Goal: Task Accomplishment & Management: Use online tool/utility

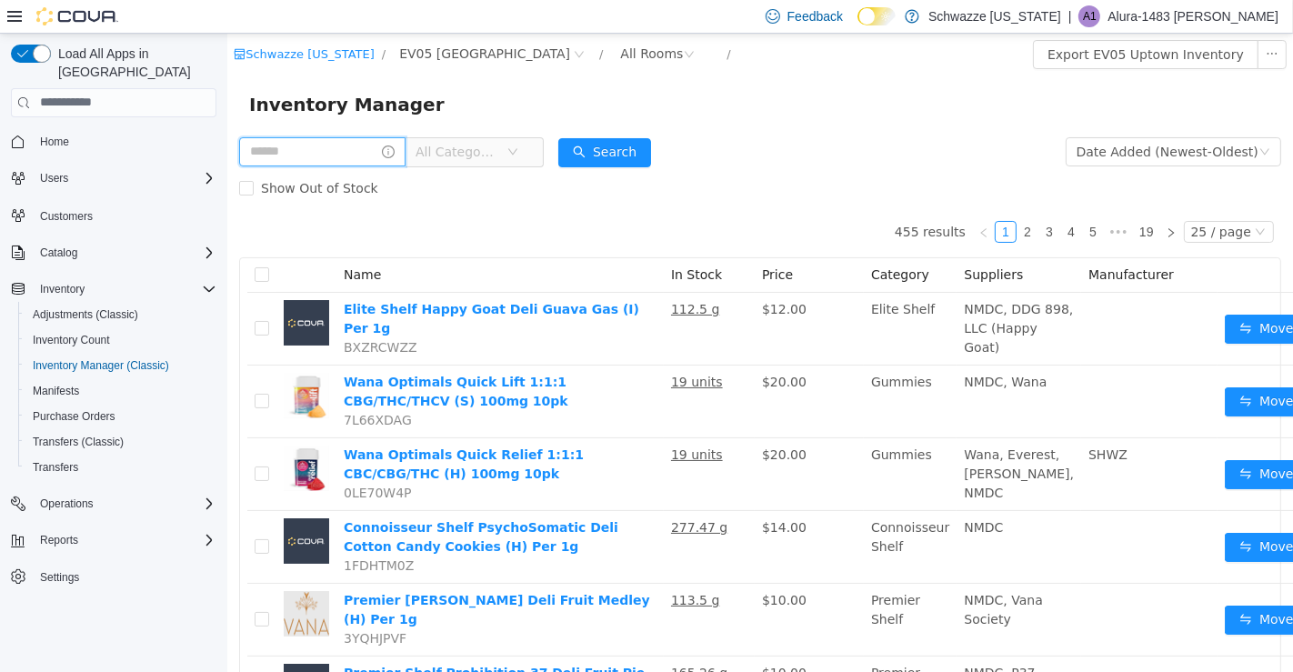
click at [311, 152] on input "text" at bounding box center [321, 150] width 166 height 29
type input "*******"
click at [649, 159] on button "Search" at bounding box center [621, 151] width 93 height 29
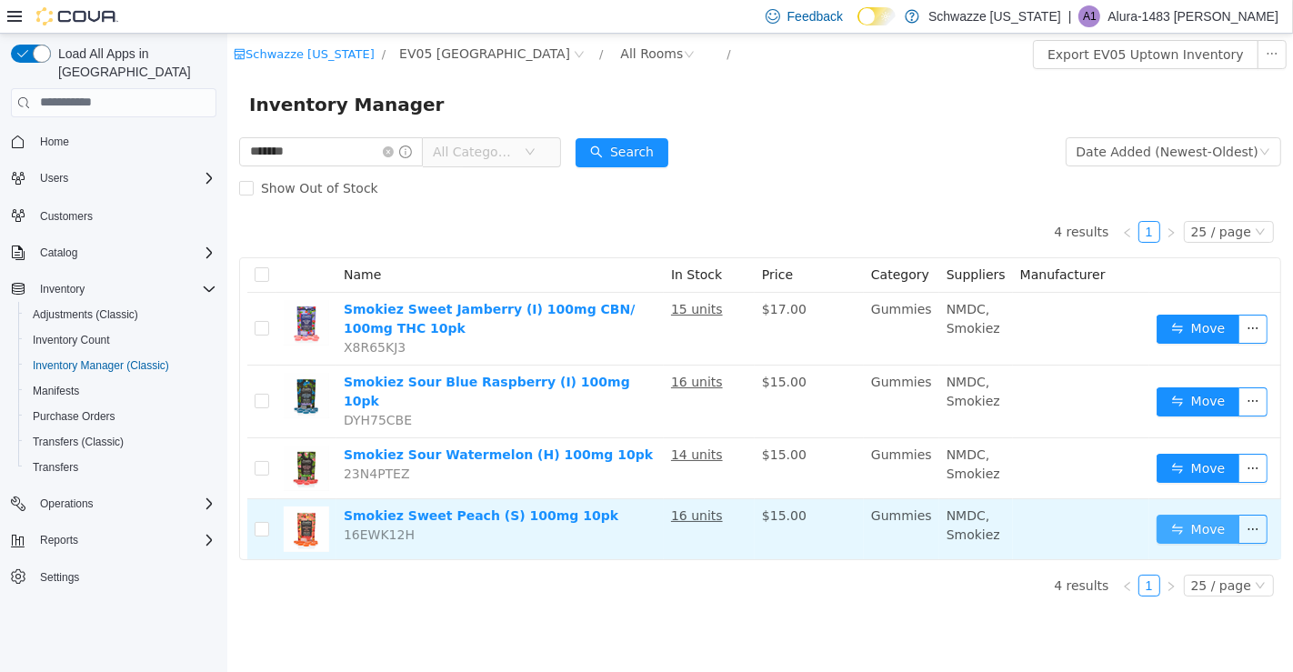
click at [1180, 514] on button "Move" at bounding box center [1198, 528] width 84 height 29
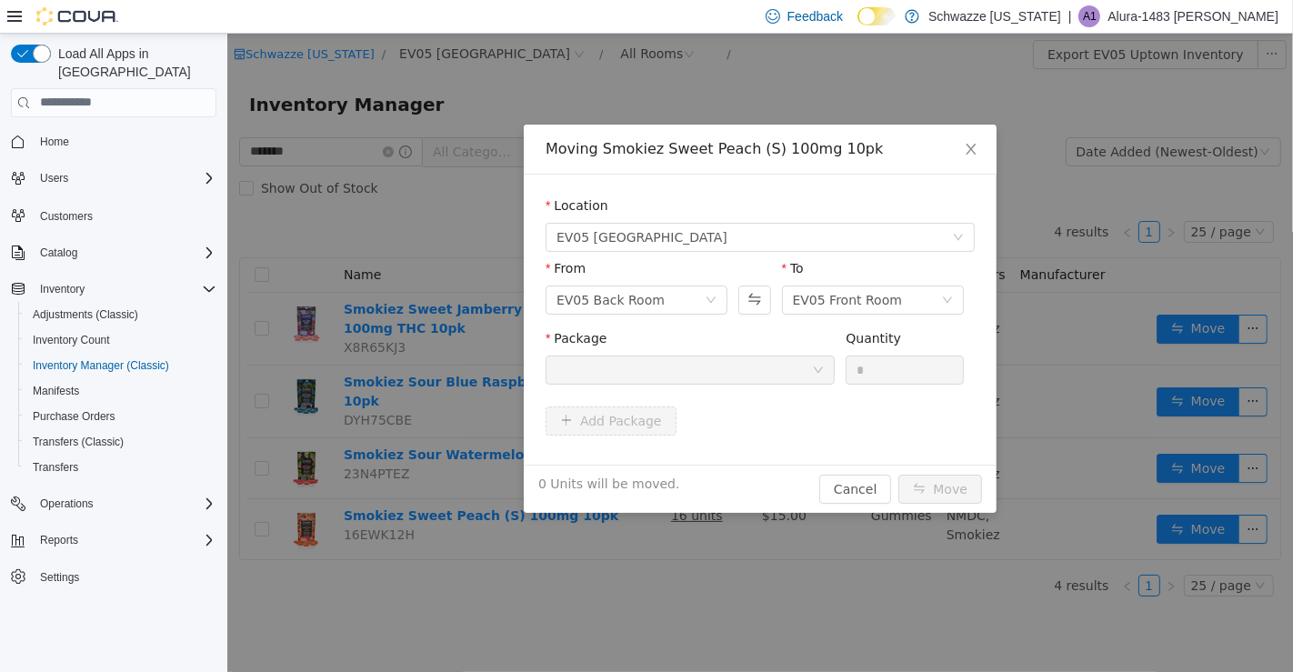
click at [804, 356] on div at bounding box center [684, 369] width 256 height 27
click at [987, 163] on span "Close" at bounding box center [970, 149] width 51 height 51
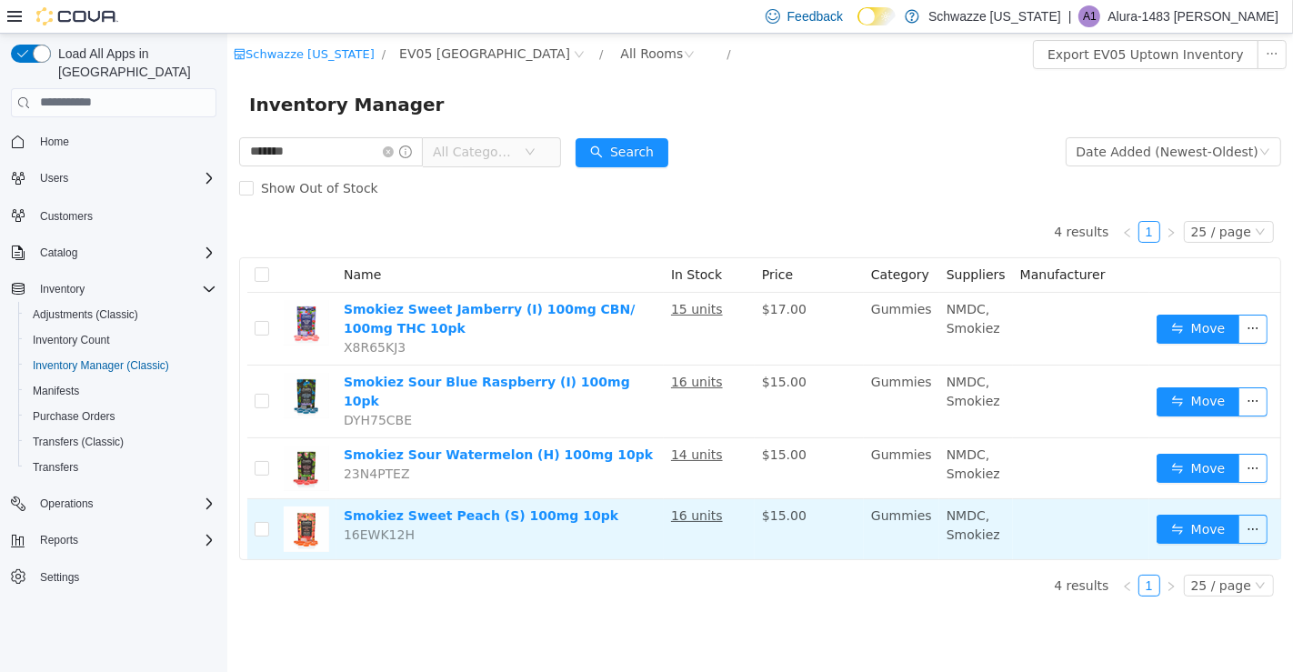
click at [695, 508] on u "16 units" at bounding box center [696, 515] width 52 height 15
click at [693, 508] on u "16 units" at bounding box center [696, 515] width 52 height 15
click at [716, 508] on u "16 units" at bounding box center [696, 515] width 52 height 15
click at [713, 508] on u "16 units" at bounding box center [696, 515] width 52 height 15
click at [703, 508] on u "16 units" at bounding box center [696, 515] width 52 height 15
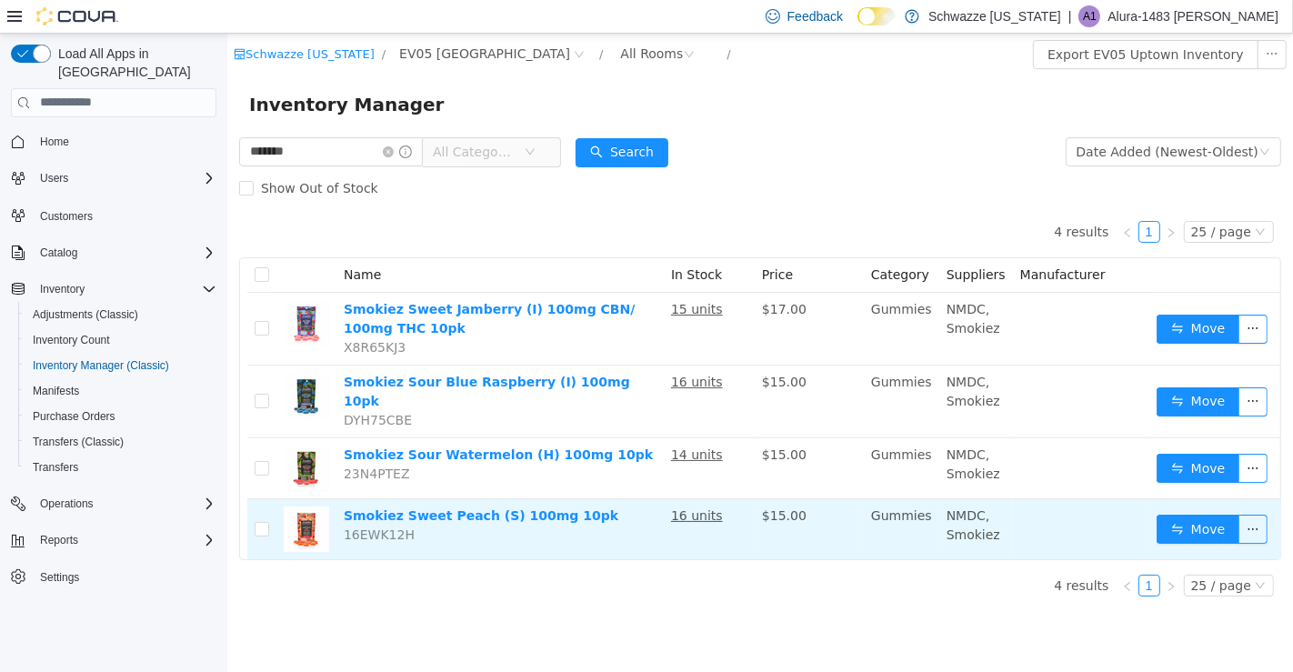
click at [702, 511] on td "16 units" at bounding box center [708, 528] width 91 height 60
click at [713, 508] on u "16 units" at bounding box center [696, 515] width 52 height 15
click at [704, 513] on td "16 units" at bounding box center [708, 528] width 91 height 60
click at [710, 511] on td "16 units" at bounding box center [708, 528] width 91 height 60
click at [715, 511] on td "16 units" at bounding box center [708, 528] width 91 height 60
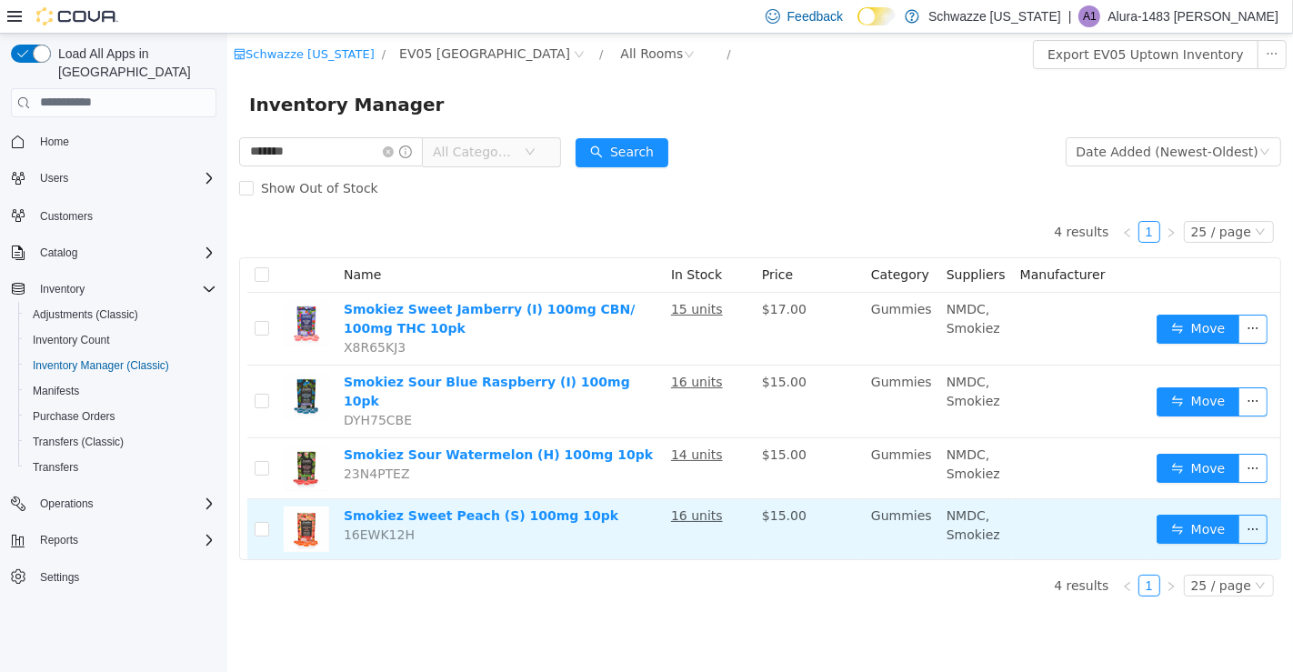
click at [716, 498] on td "16 units" at bounding box center [708, 528] width 91 height 60
click at [716, 508] on u "16 units" at bounding box center [696, 515] width 52 height 15
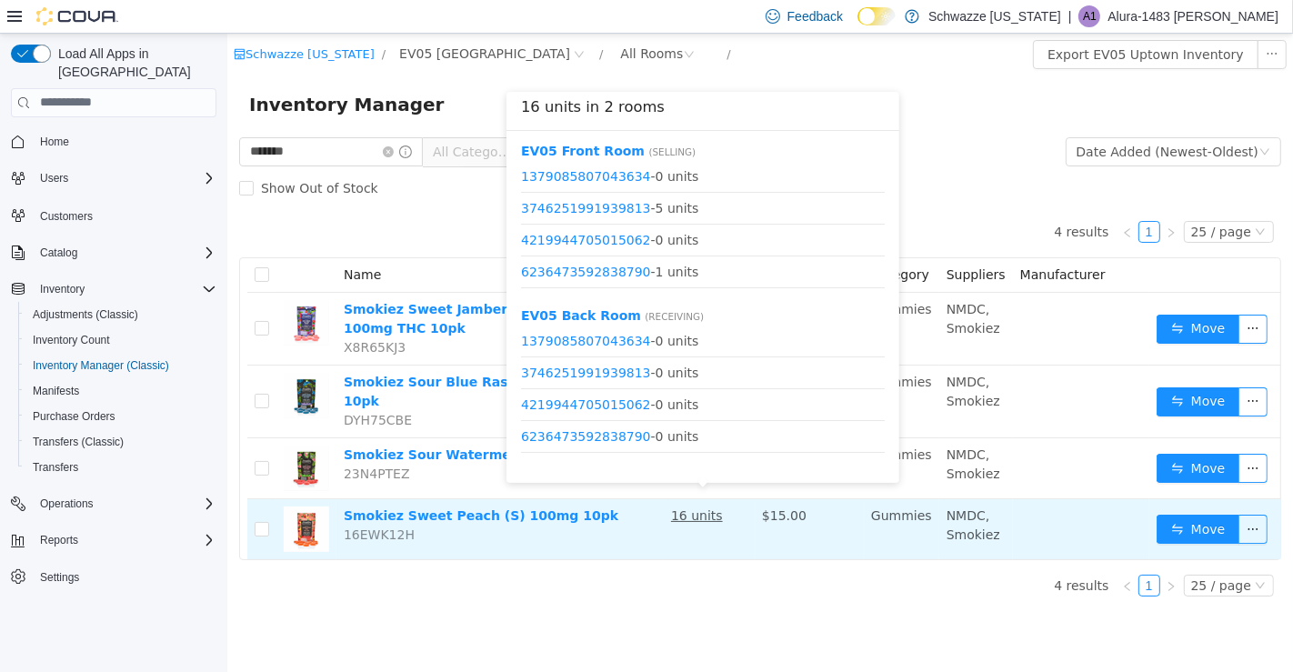
scroll to position [55, 0]
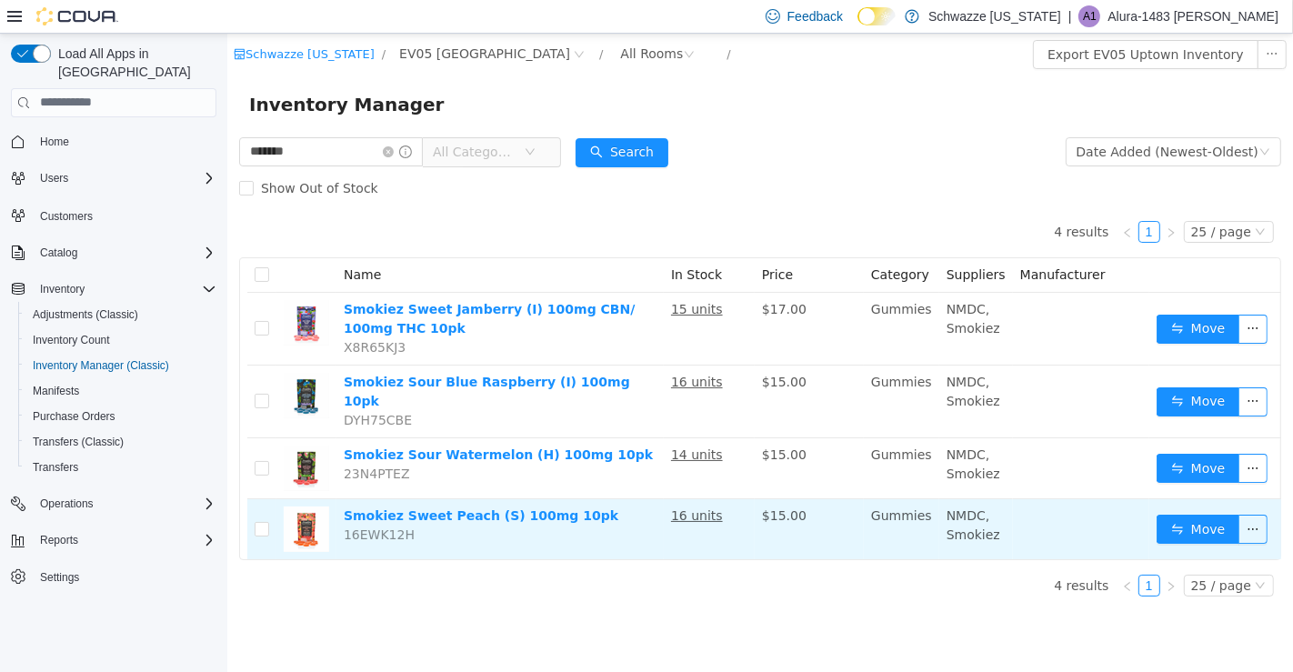
click at [721, 447] on u "14 units" at bounding box center [696, 454] width 52 height 15
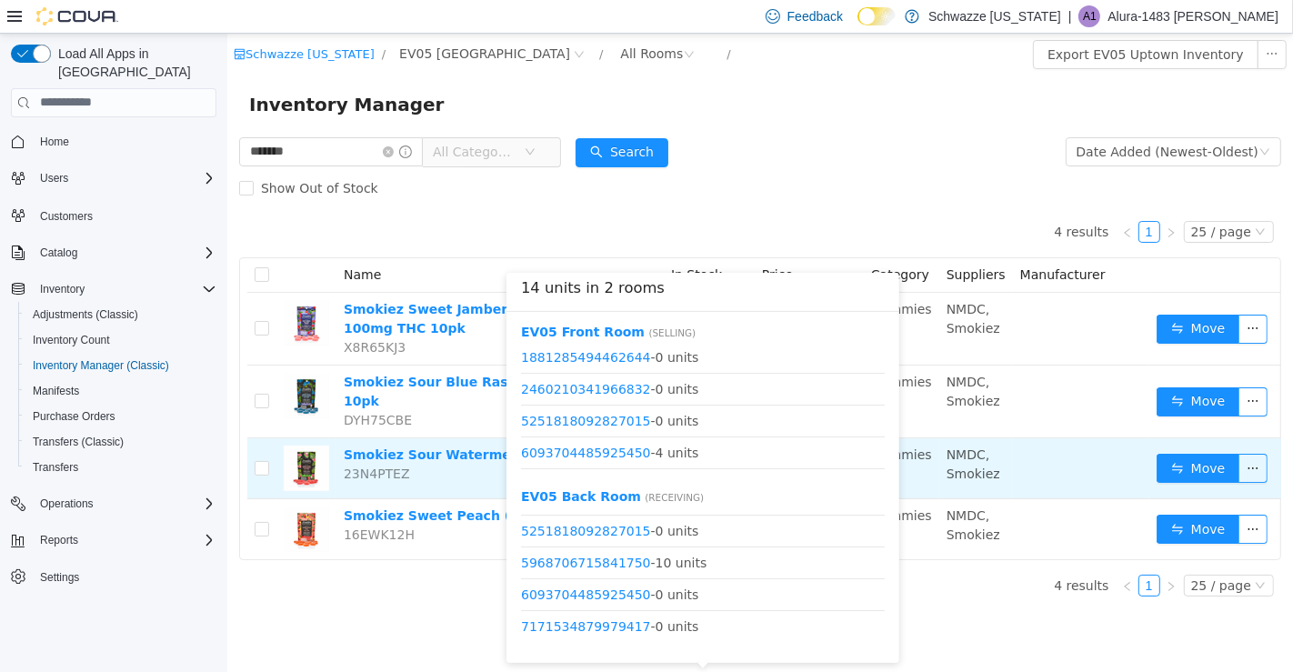
scroll to position [54, 0]
click at [1173, 456] on button "Move" at bounding box center [1198, 467] width 84 height 29
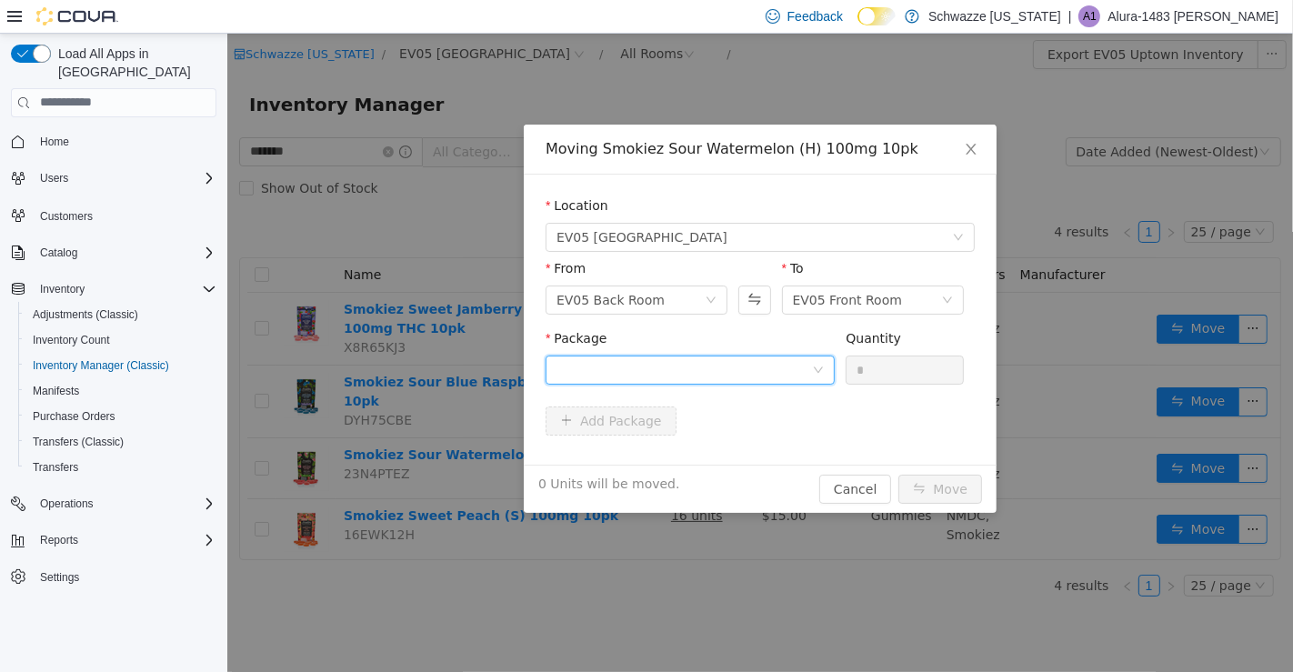
click at [791, 366] on div at bounding box center [684, 369] width 256 height 27
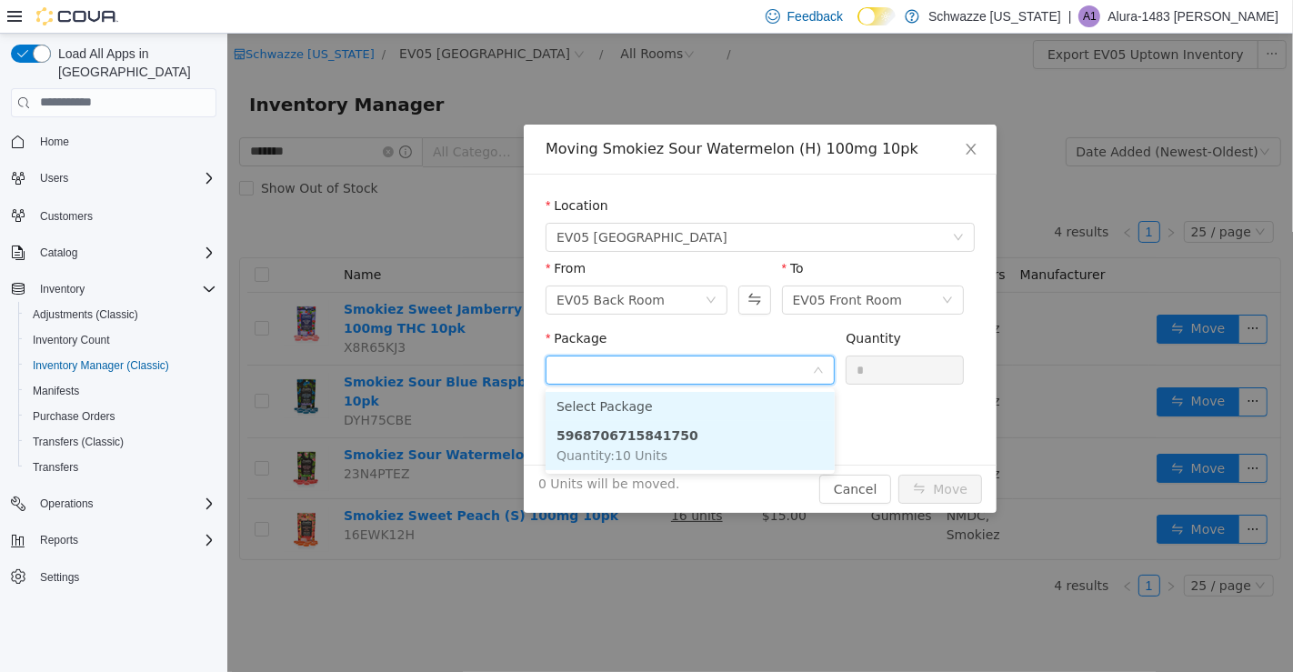
click at [734, 445] on li "5968706715841750 Quantity : 10 Units" at bounding box center [689, 444] width 289 height 49
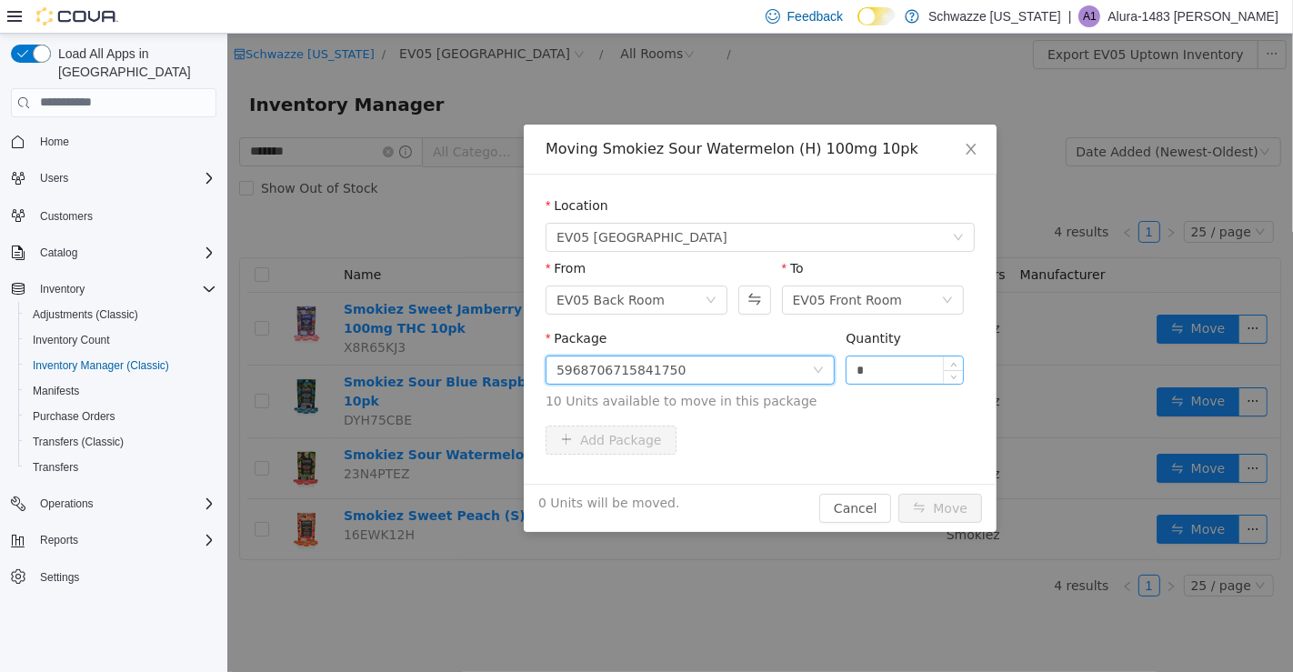
click at [904, 364] on input "*" at bounding box center [904, 369] width 116 height 27
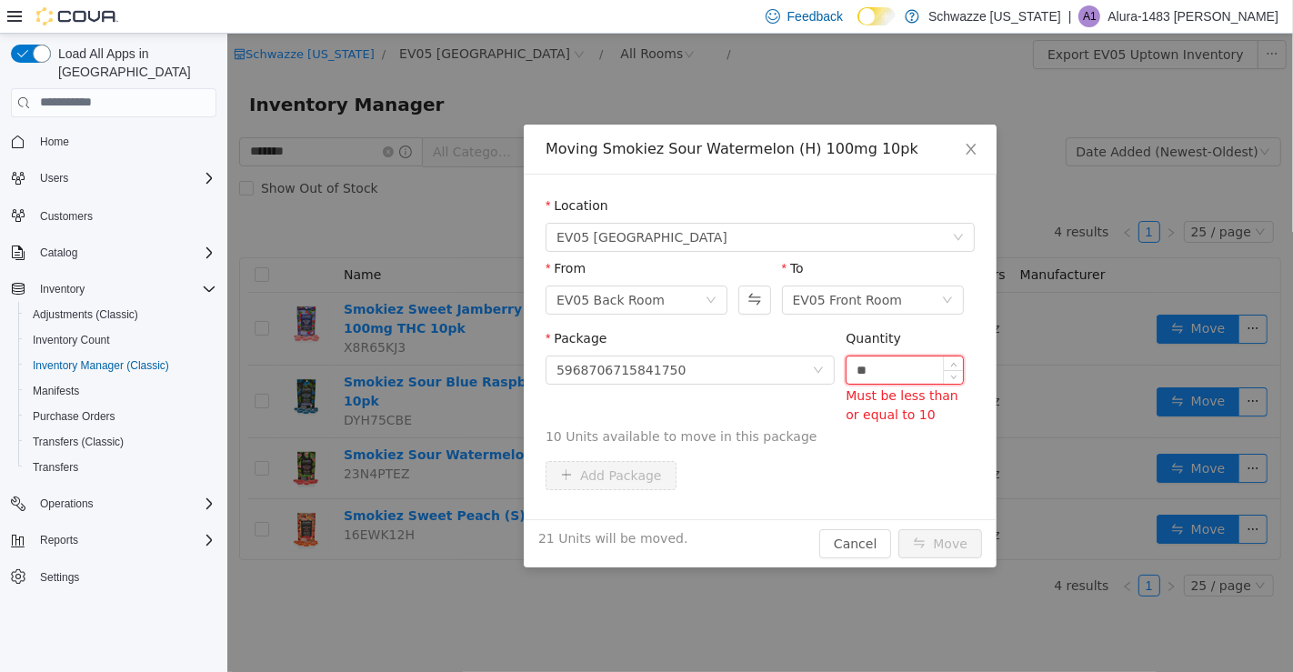
type input "*"
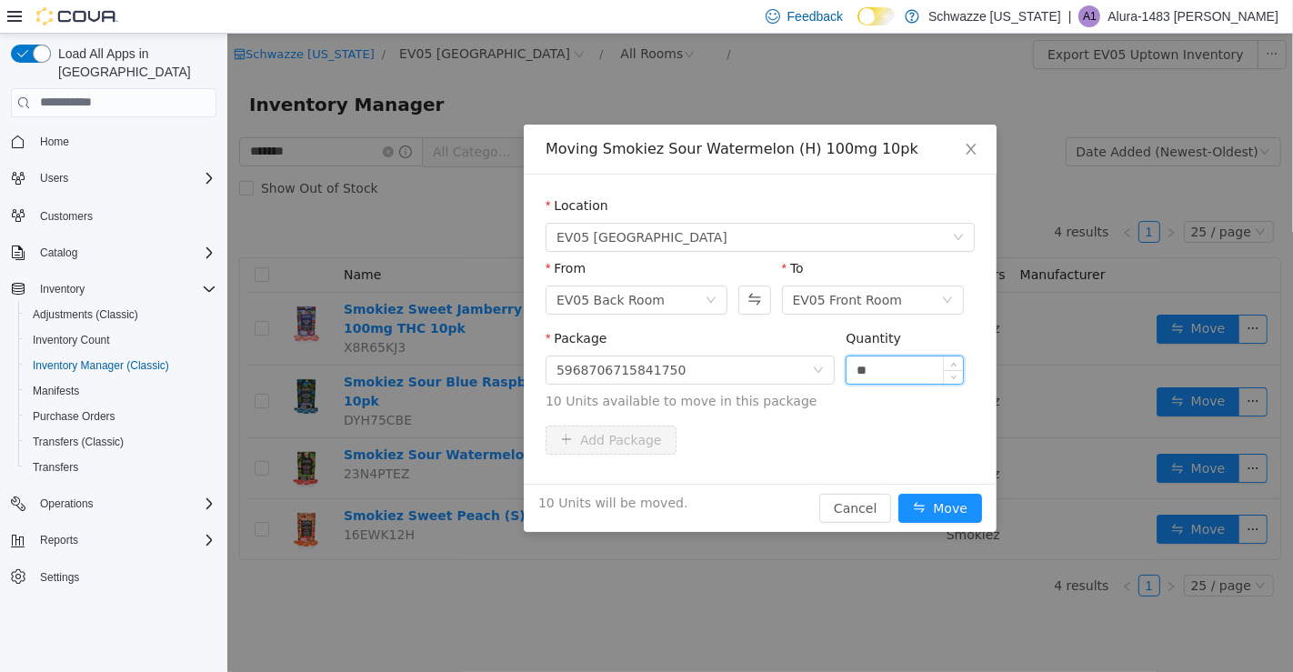
type input "**"
click at [955, 495] on button "Move" at bounding box center [940, 507] width 84 height 29
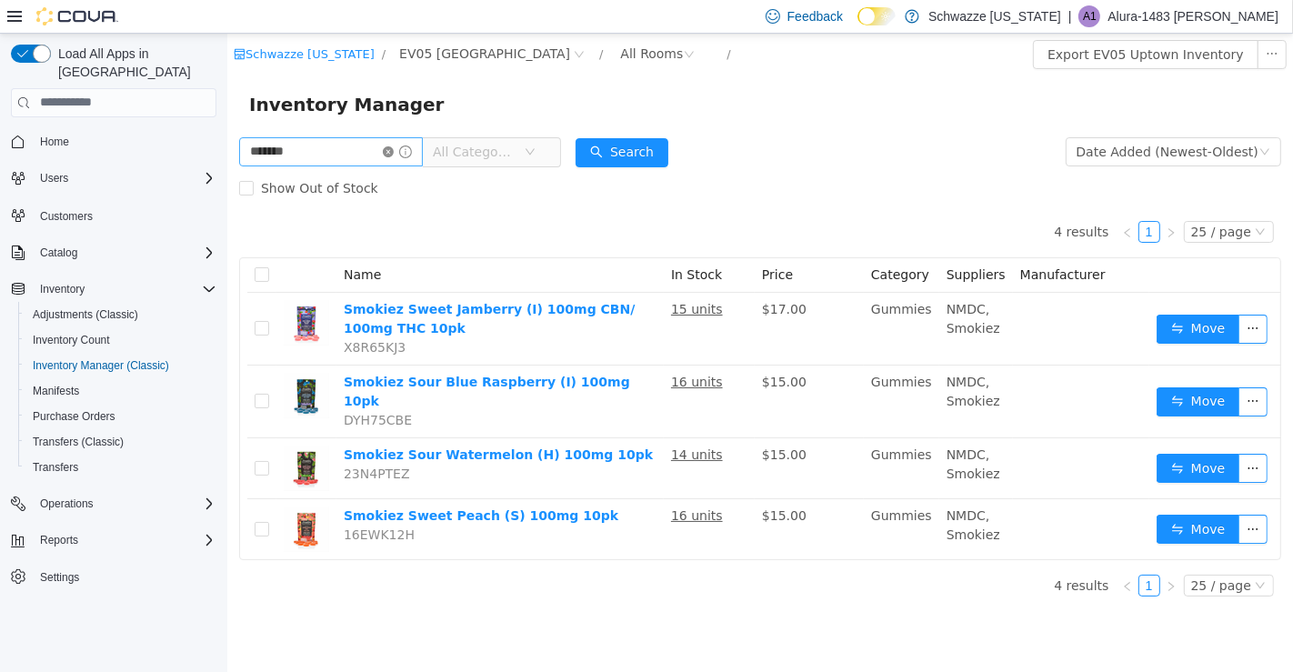
click at [393, 151] on icon "icon: close-circle" at bounding box center [387, 151] width 11 height 11
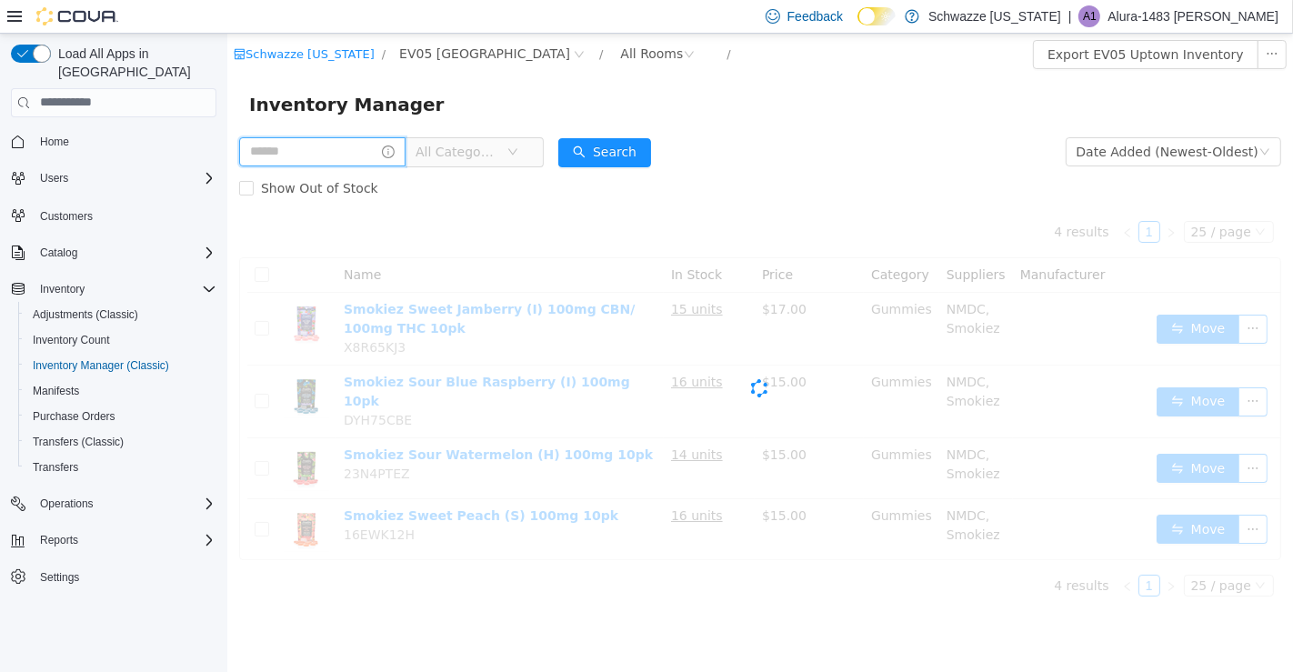
click at [311, 156] on input "text" at bounding box center [321, 150] width 166 height 29
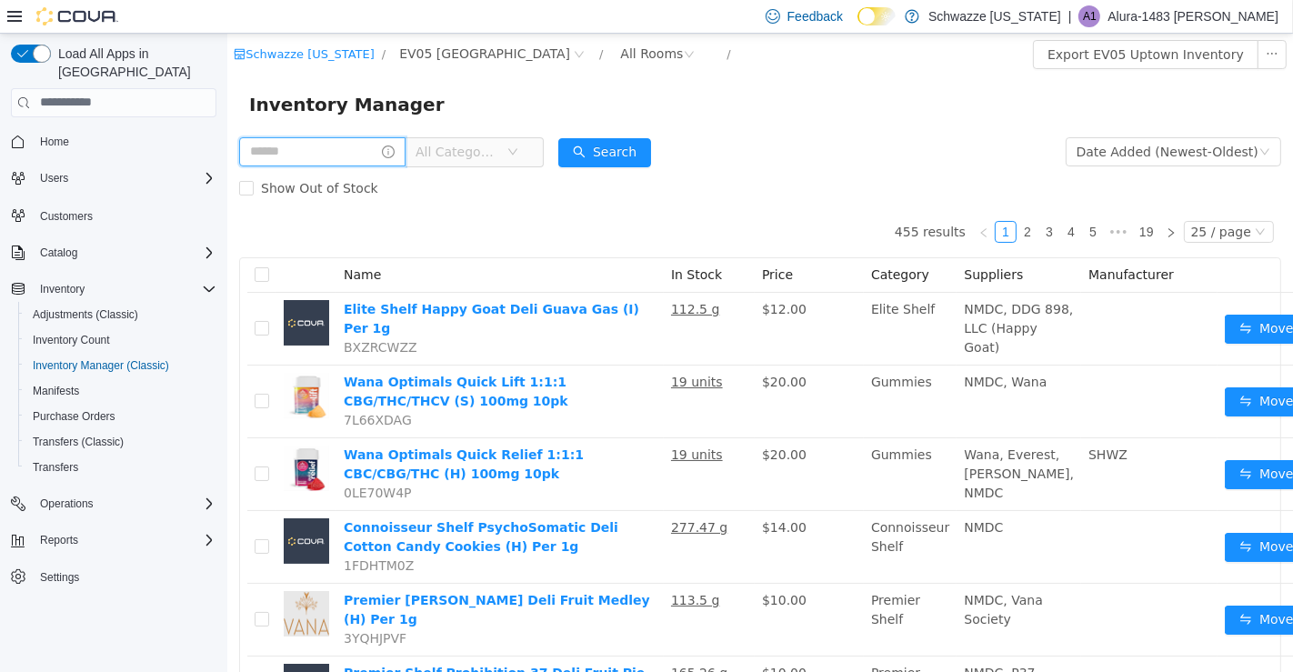
type input "****"
click at [643, 155] on button "Search" at bounding box center [621, 151] width 93 height 29
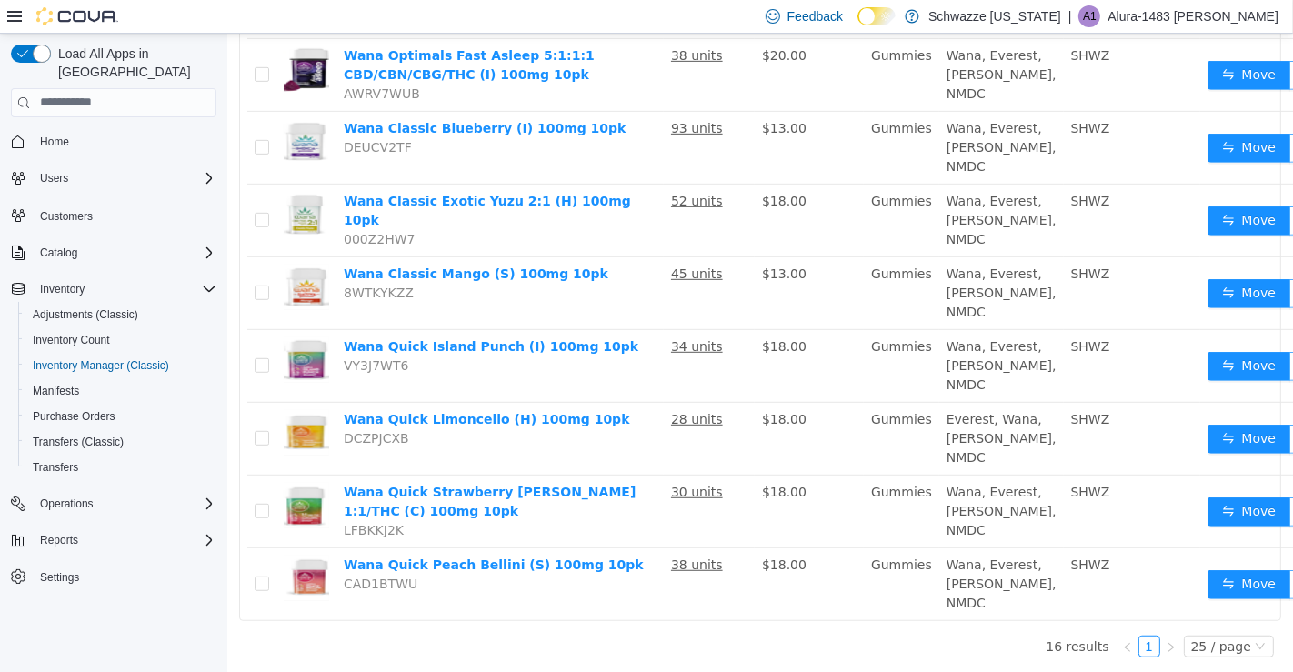
scroll to position [1022, 0]
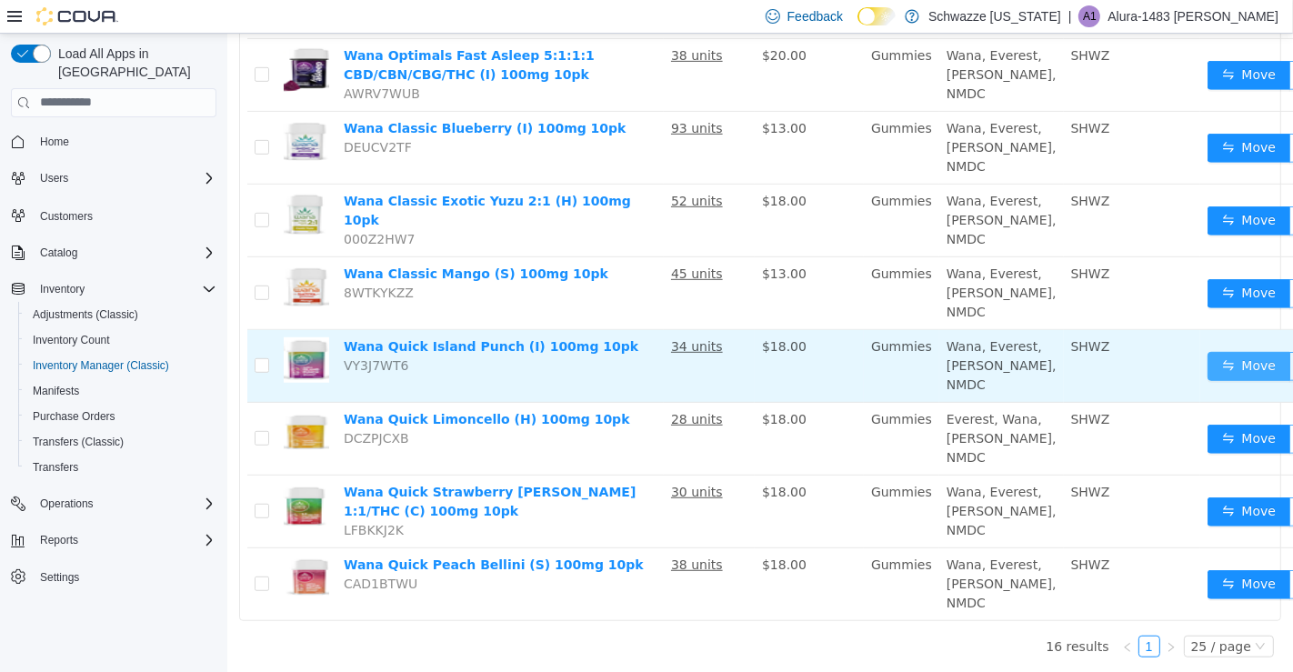
click at [1207, 351] on button "Move" at bounding box center [1249, 365] width 84 height 29
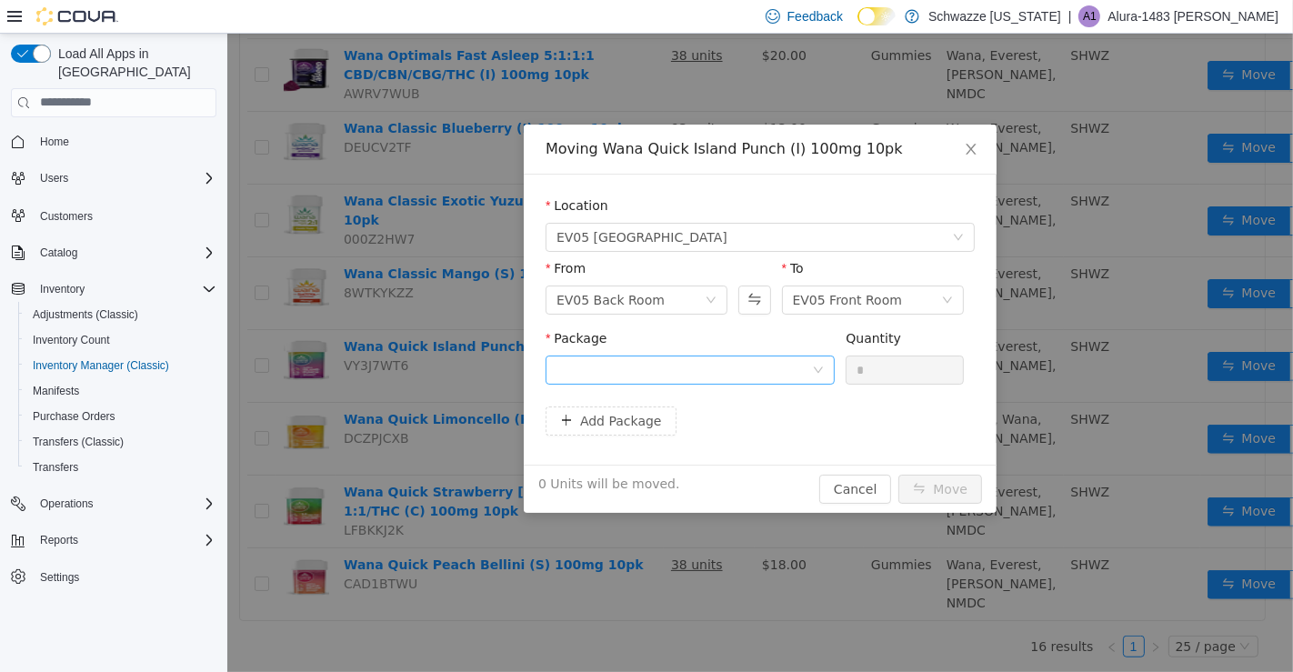
click at [798, 383] on div at bounding box center [689, 369] width 289 height 29
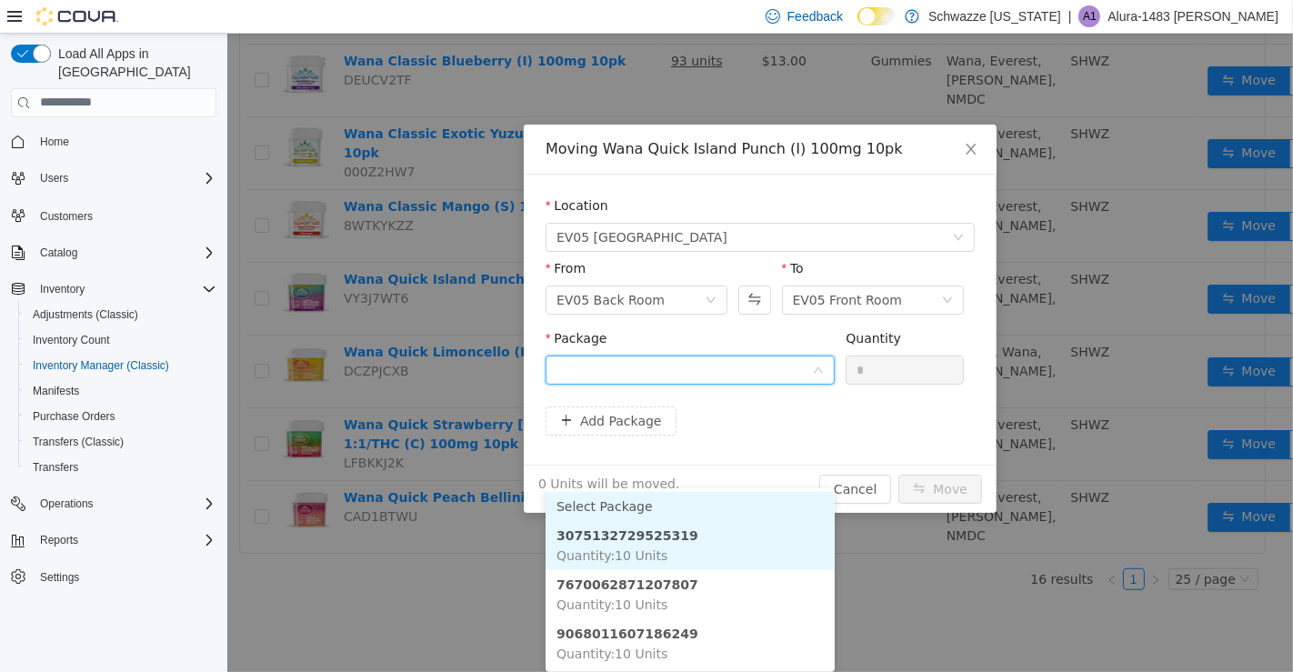
click at [773, 520] on li "3075132729525319 Quantity : 10 Units" at bounding box center [689, 544] width 289 height 49
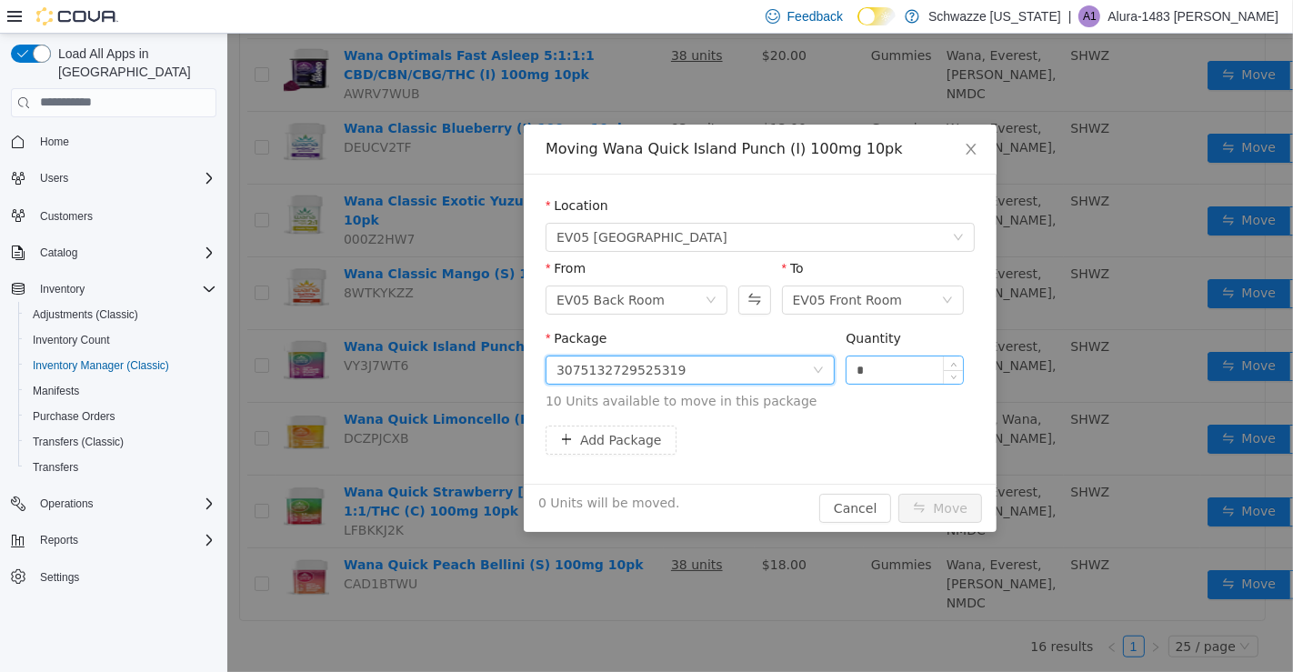
click at [907, 373] on input "*" at bounding box center [904, 369] width 116 height 27
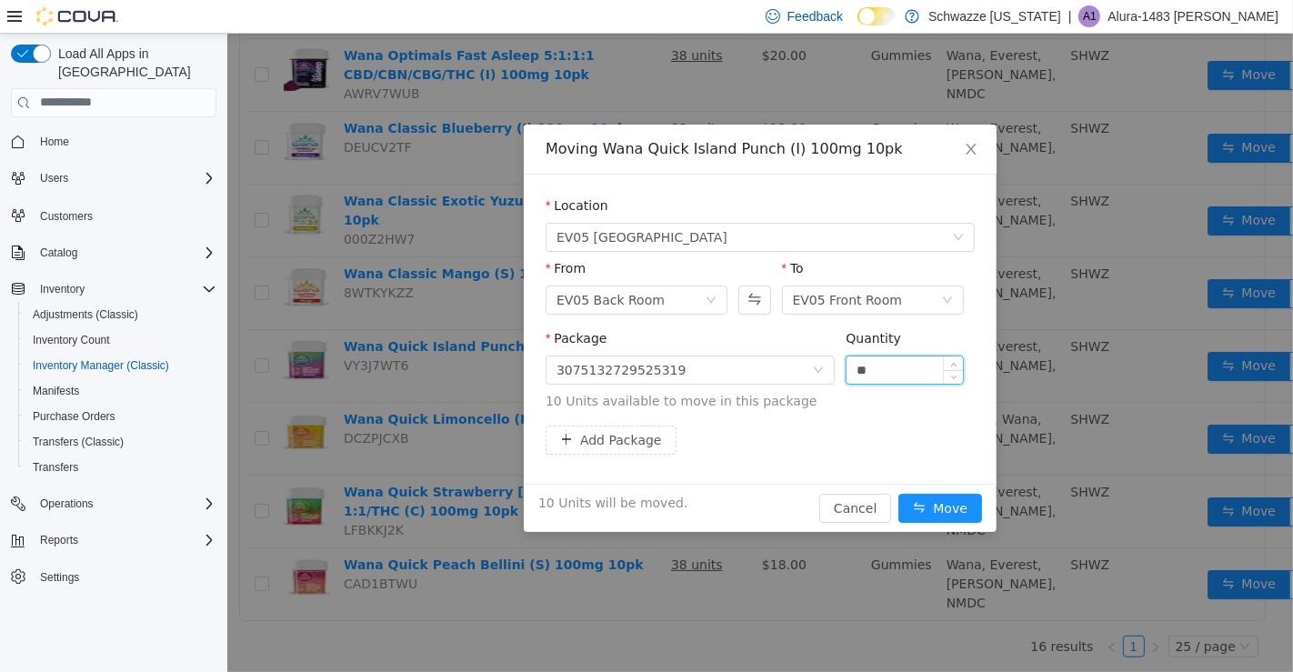
type input "**"
click at [956, 498] on button "Move" at bounding box center [940, 507] width 84 height 29
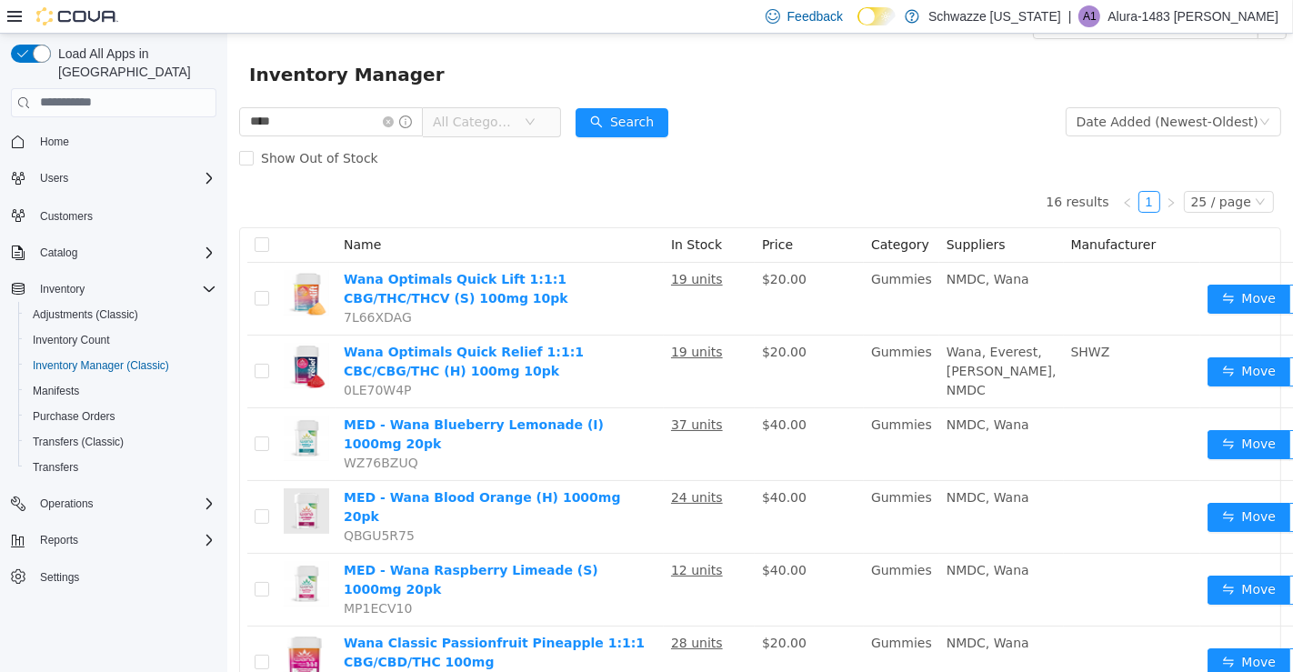
scroll to position [0, 0]
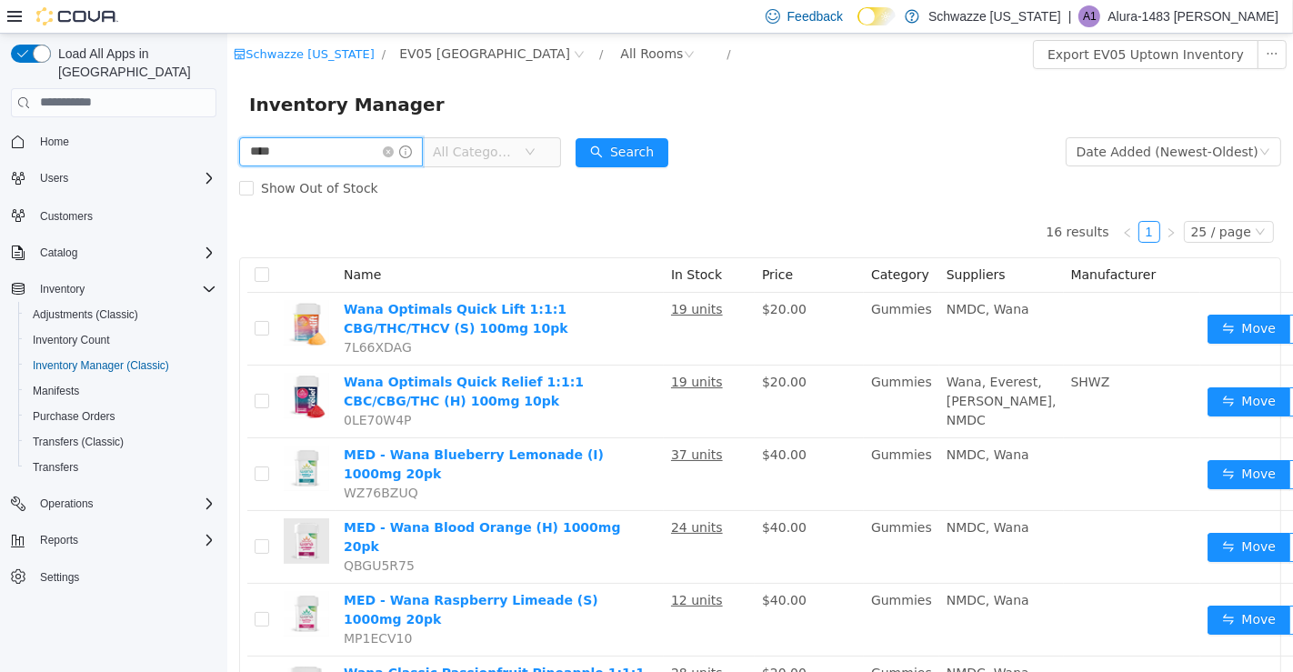
click at [399, 138] on input "****" at bounding box center [330, 150] width 184 height 29
click at [393, 151] on icon "icon: close-circle" at bounding box center [387, 151] width 11 height 11
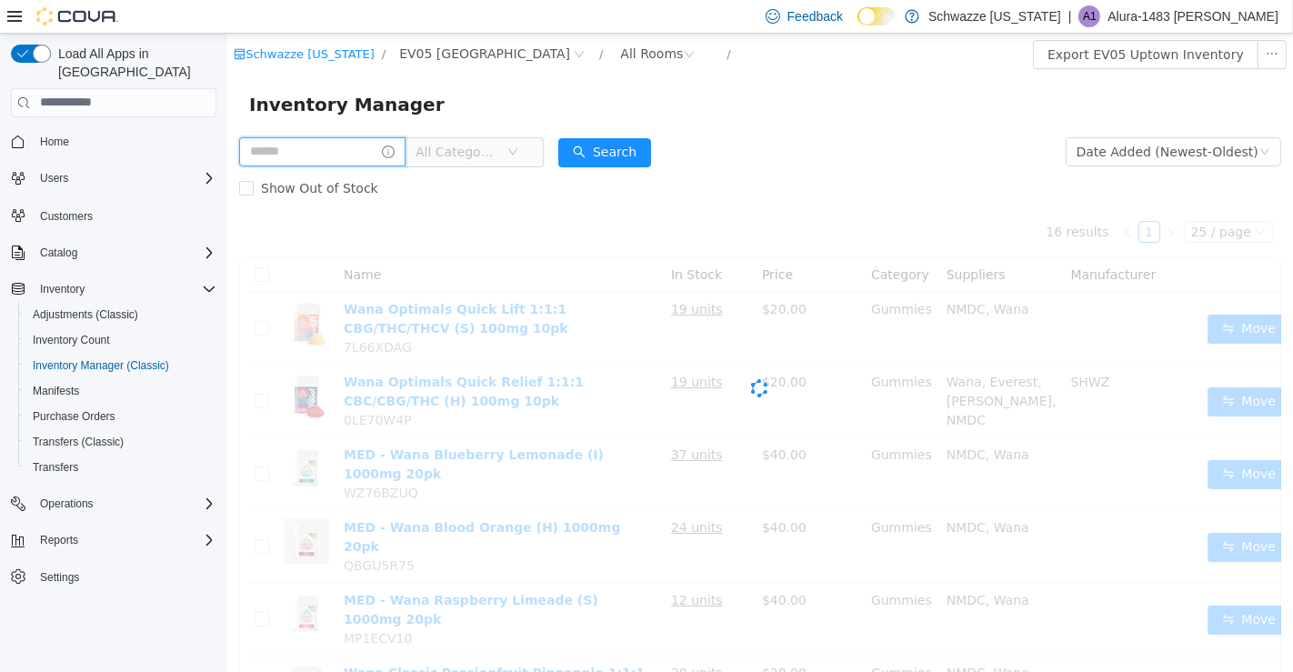
click at [349, 152] on input "text" at bounding box center [321, 150] width 166 height 29
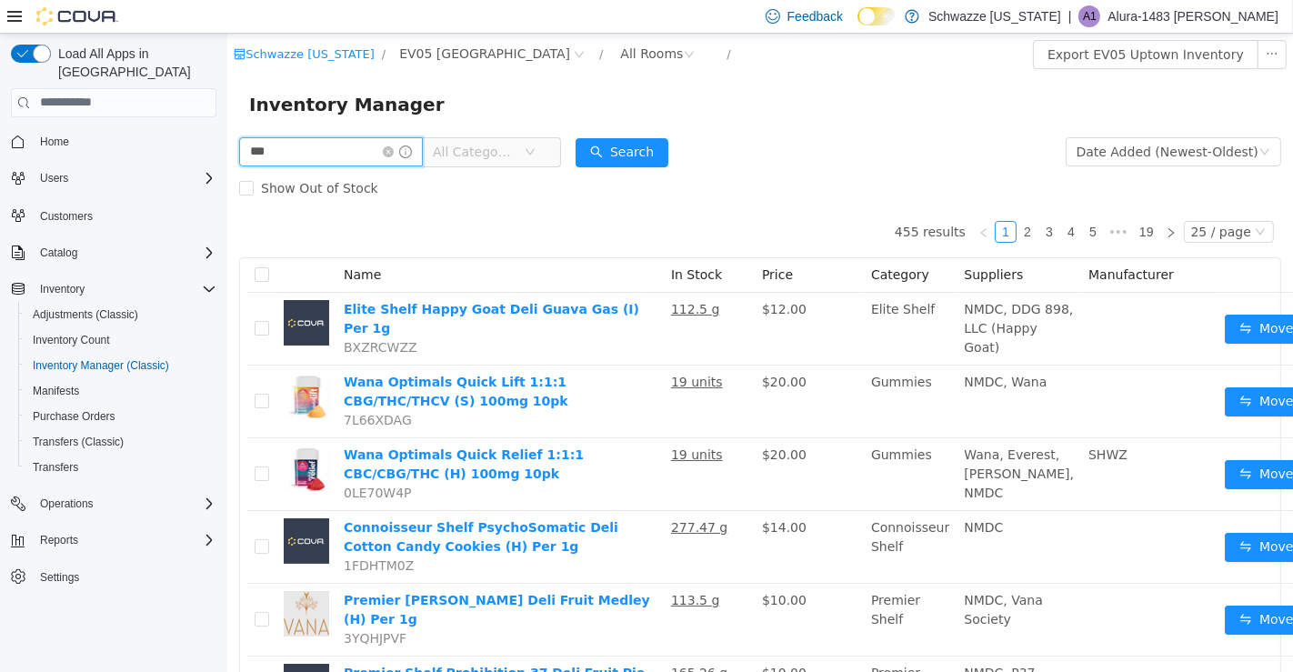
type input "***"
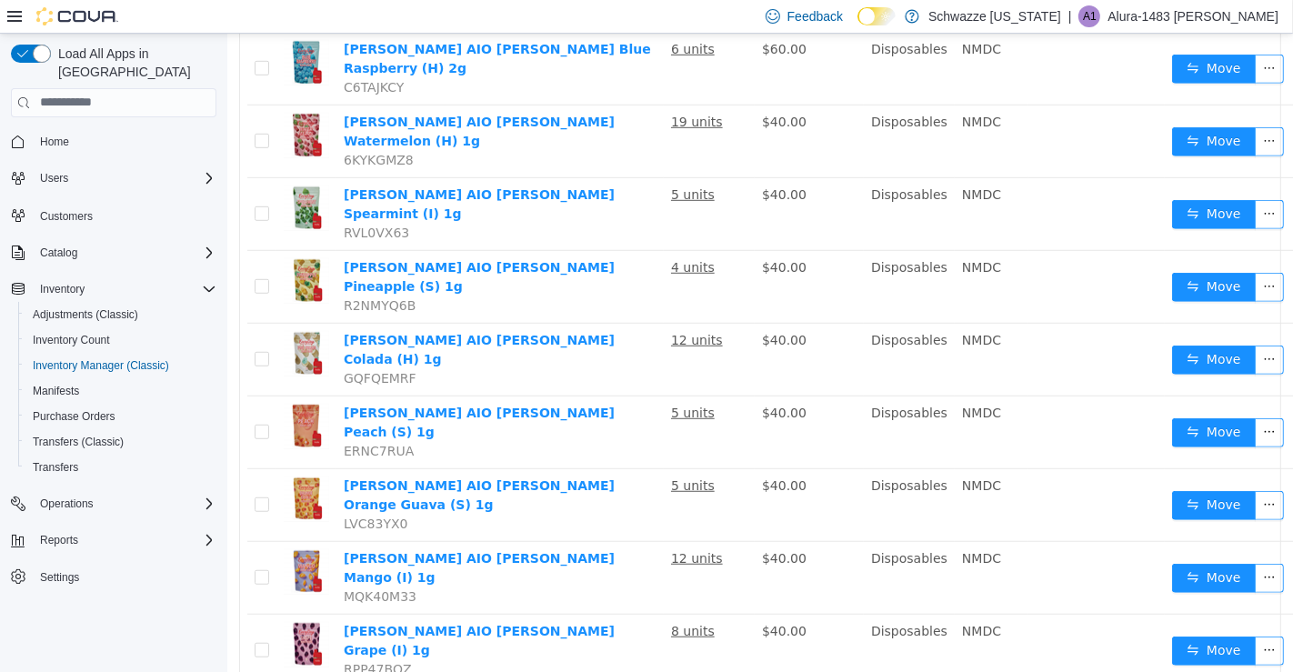
scroll to position [1188, 0]
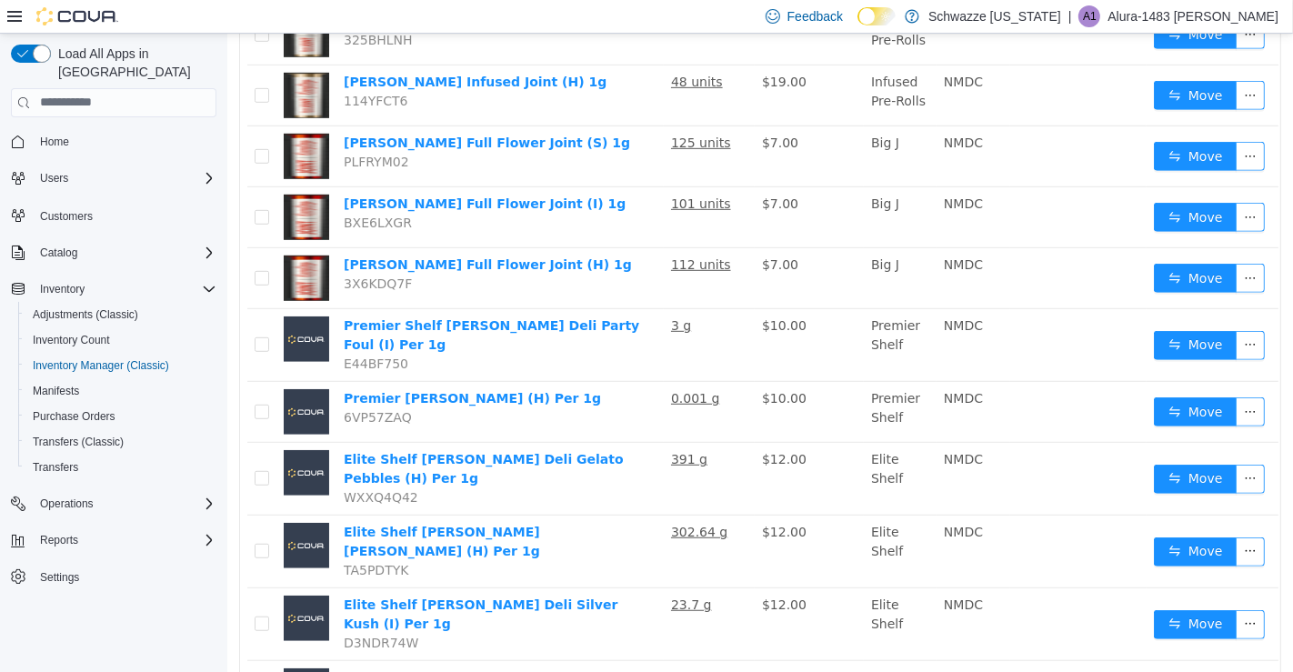
scroll to position [870, 0]
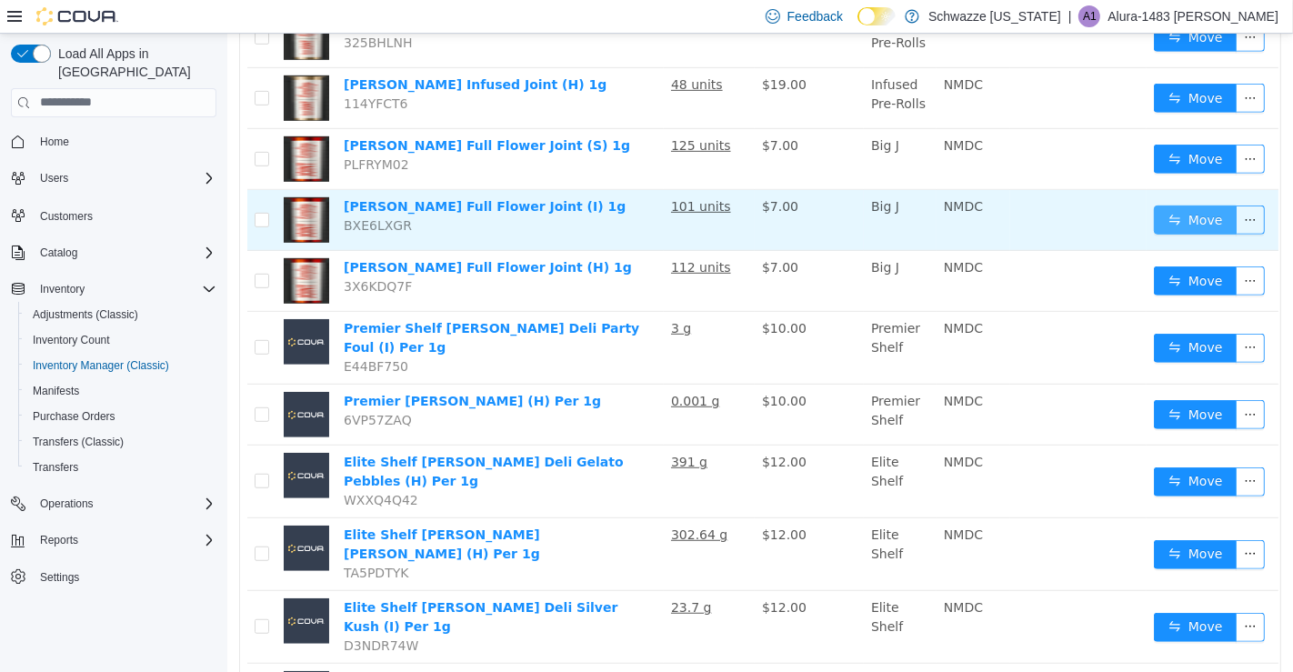
click at [1178, 205] on button "Move" at bounding box center [1195, 219] width 84 height 29
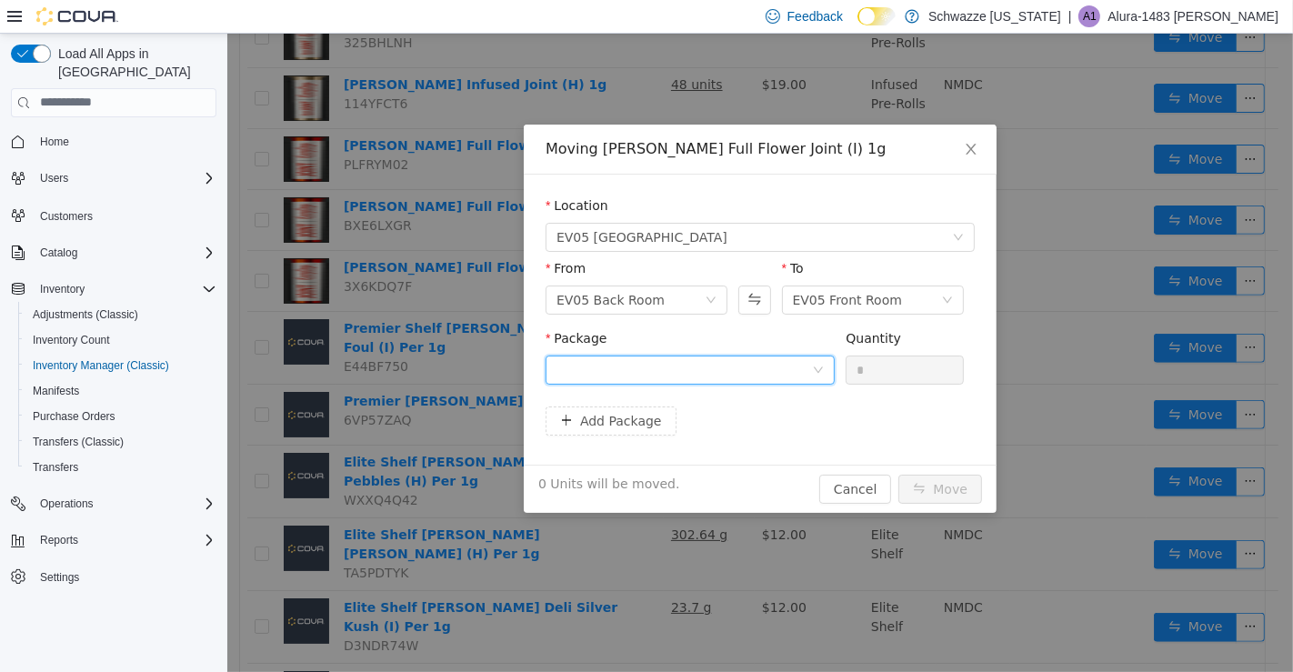
click at [727, 381] on div at bounding box center [684, 369] width 256 height 27
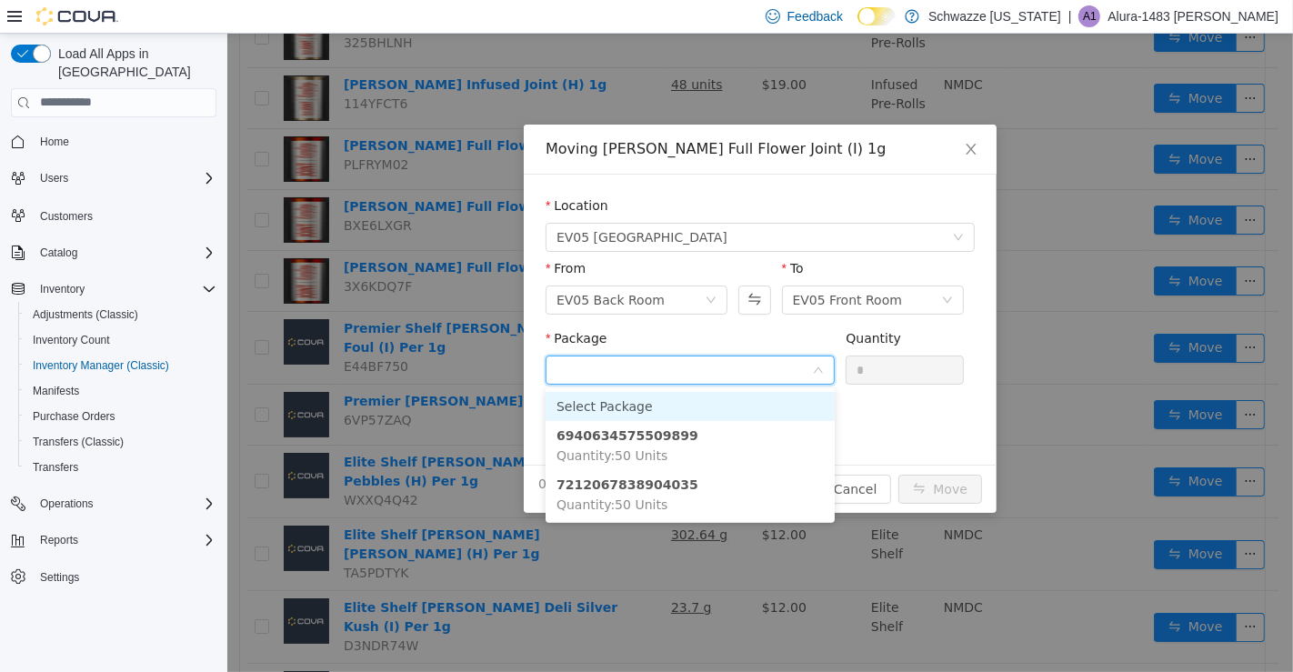
click at [768, 453] on li "6940634575509899 Quantity : 50 Units" at bounding box center [689, 444] width 289 height 49
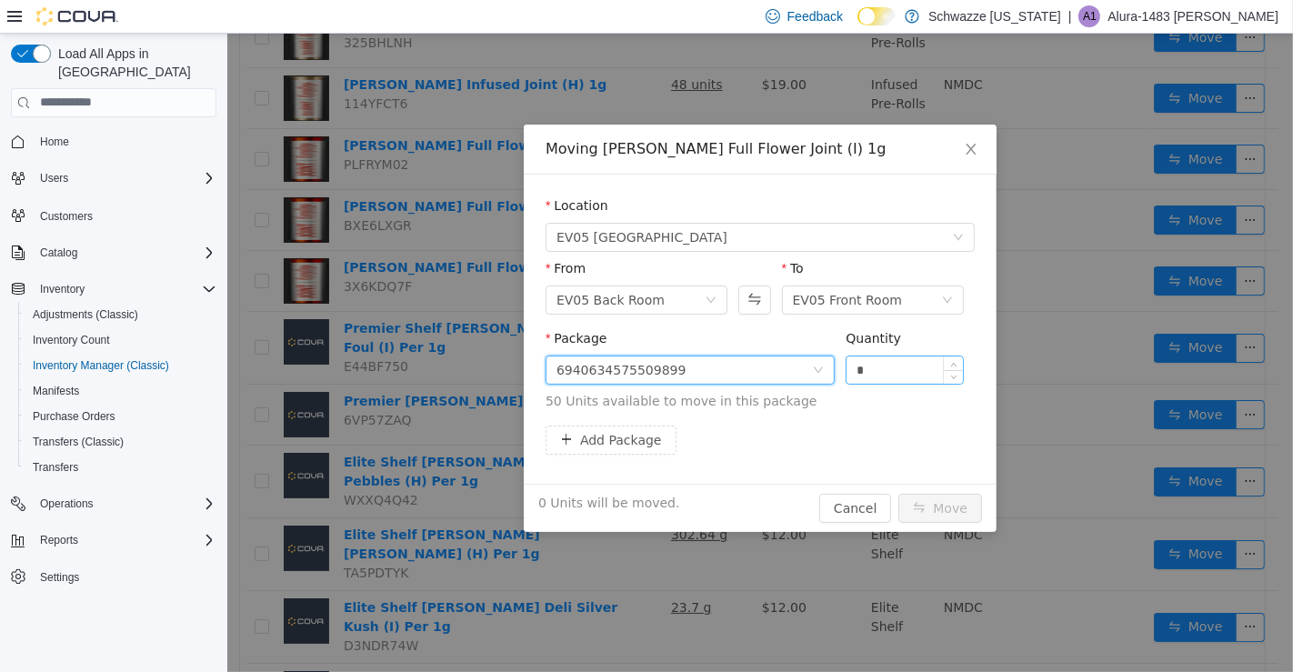
click at [934, 372] on input "*" at bounding box center [904, 369] width 116 height 27
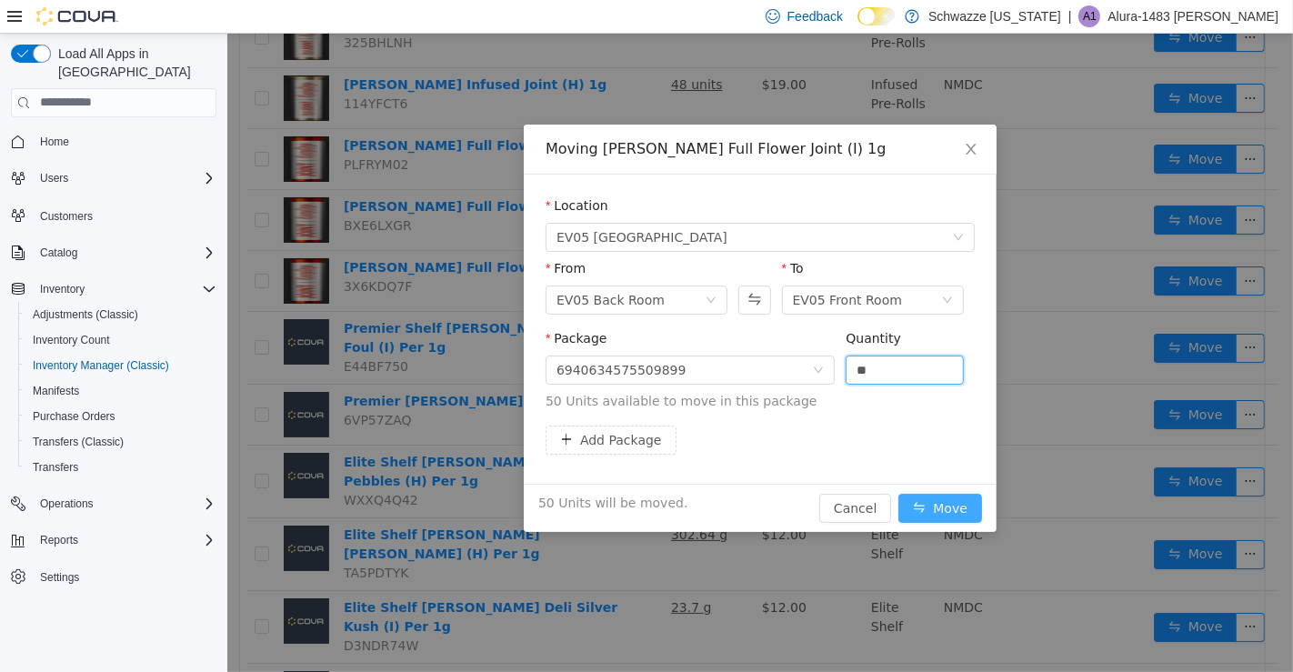
type input "**"
click at [963, 507] on button "Move" at bounding box center [940, 507] width 84 height 29
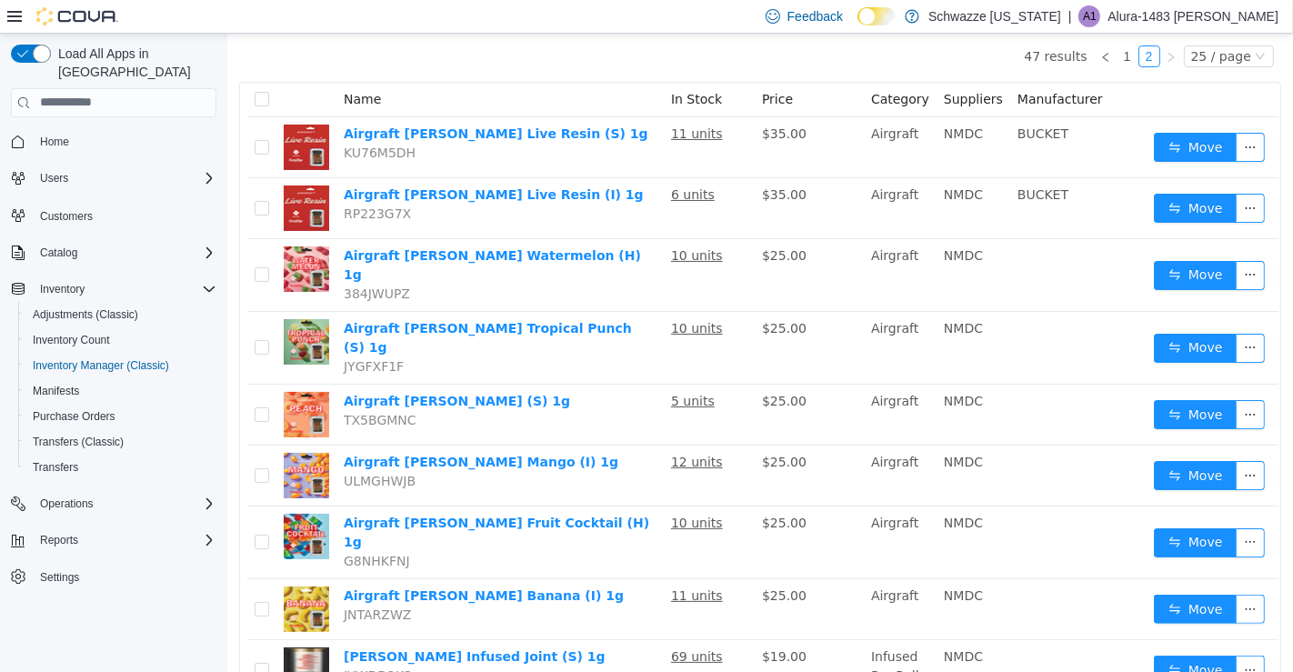
scroll to position [98, 0]
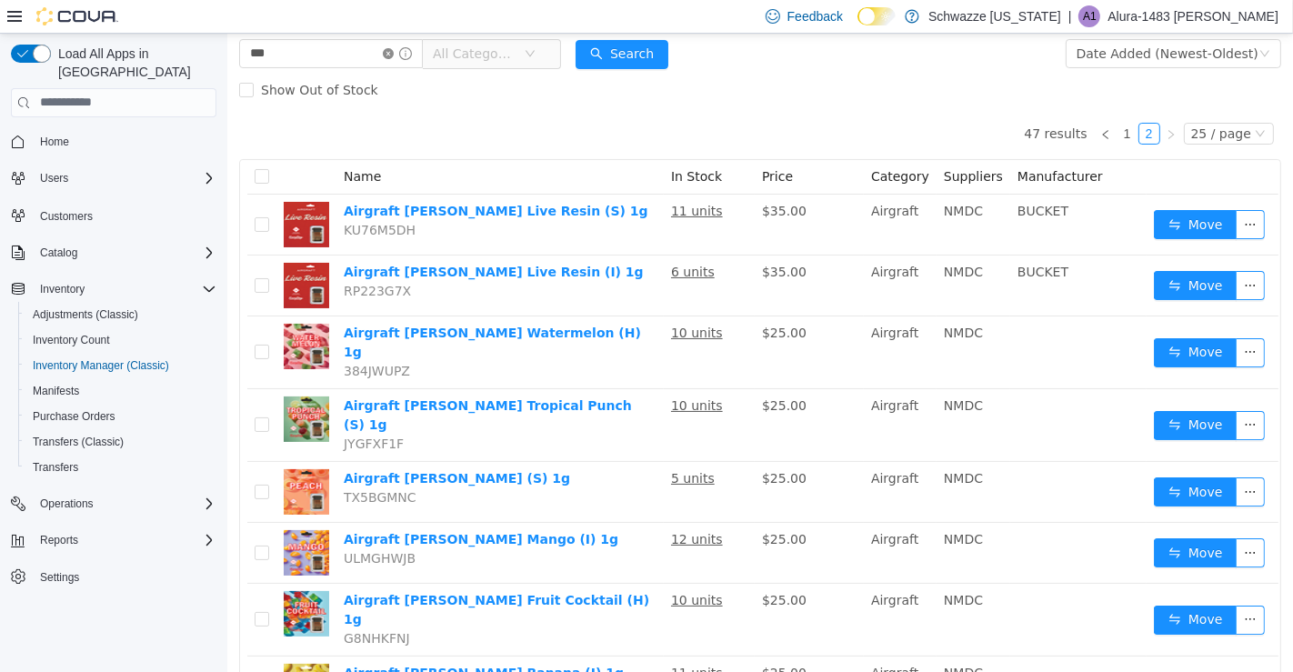
click at [393, 47] on icon "icon: close-circle" at bounding box center [387, 52] width 11 height 11
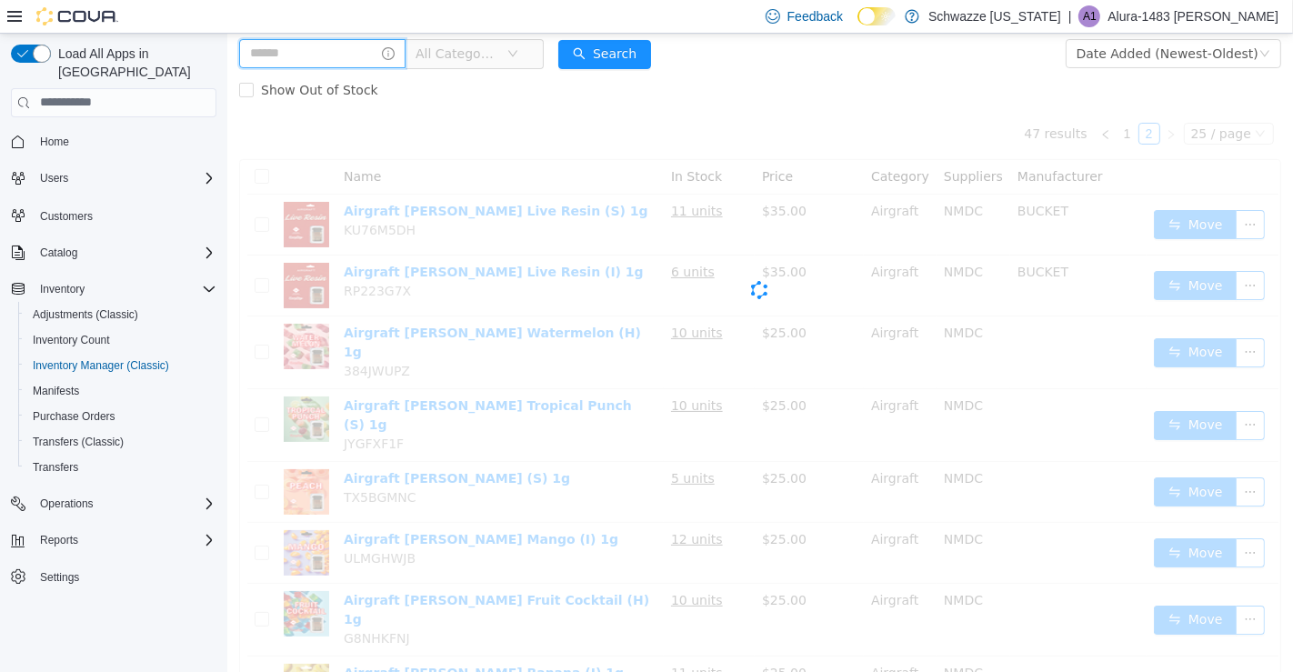
click at [342, 56] on input "text" at bounding box center [321, 52] width 166 height 29
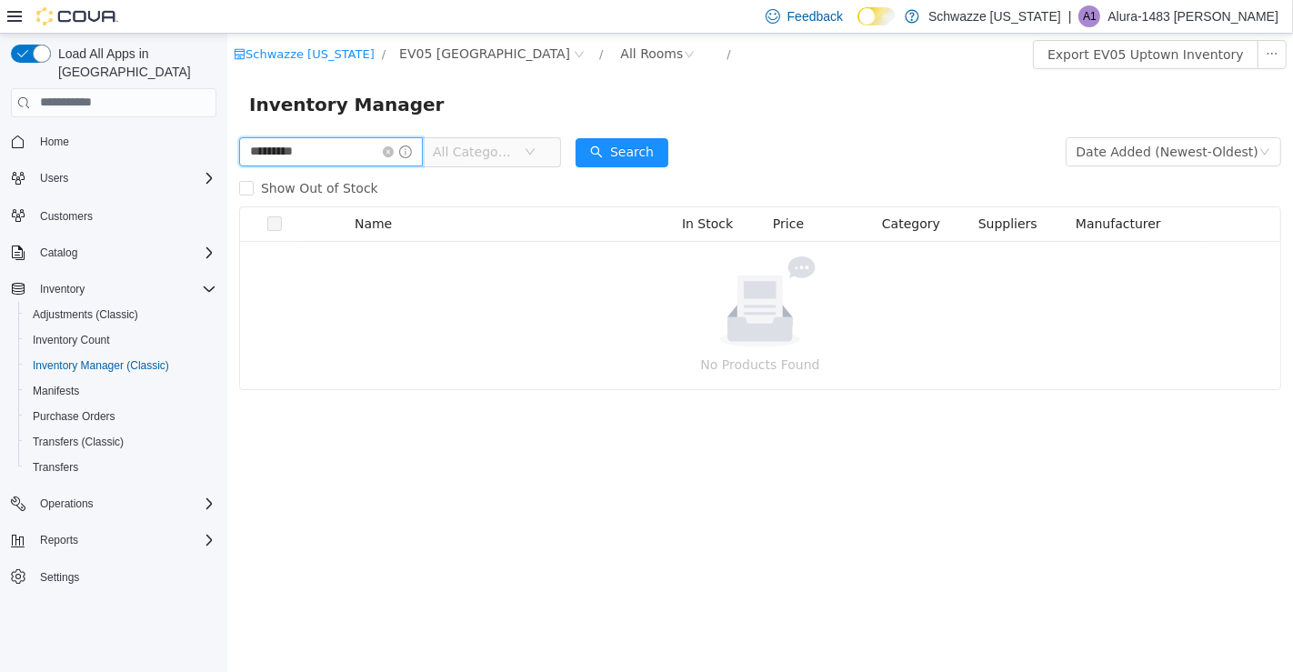
type input "*********"
click at [417, 157] on input "*********" at bounding box center [330, 150] width 184 height 29
click at [393, 153] on icon "icon: close-circle" at bounding box center [387, 151] width 11 height 11
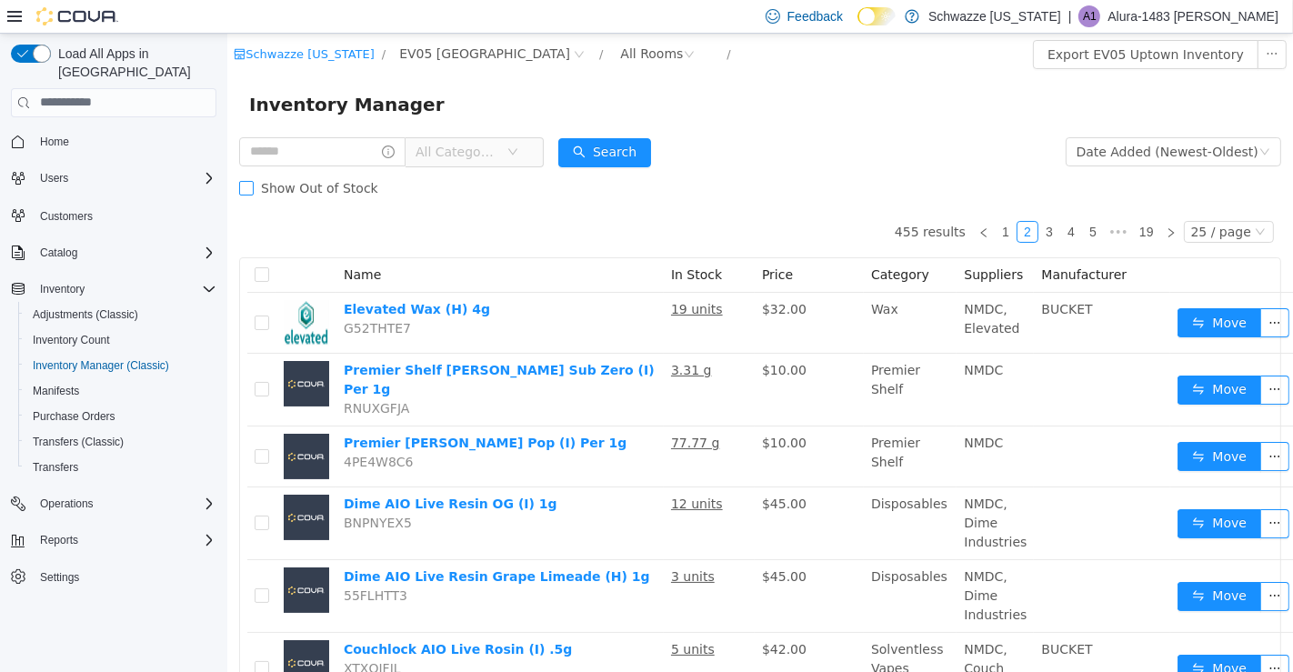
click at [272, 170] on label "Show Out of Stock" at bounding box center [311, 187] width 146 height 36
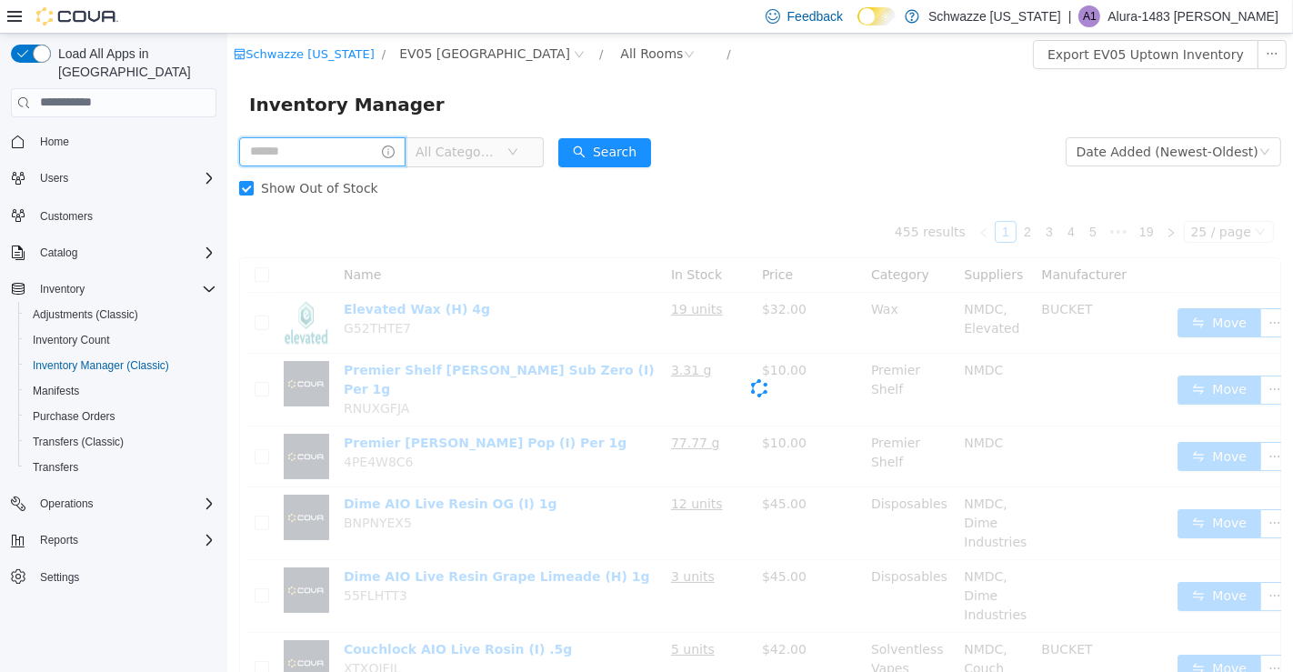
click at [302, 144] on input "text" at bounding box center [321, 150] width 166 height 29
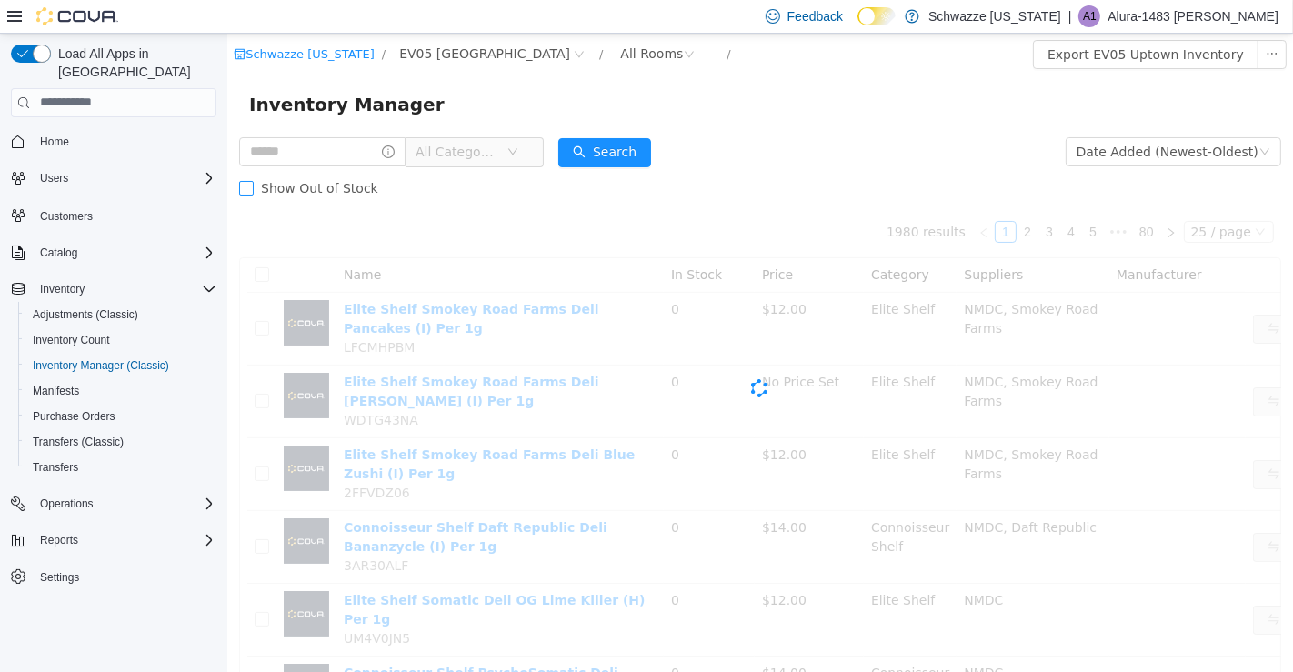
click at [254, 201] on label "Show Out of Stock" at bounding box center [311, 187] width 146 height 36
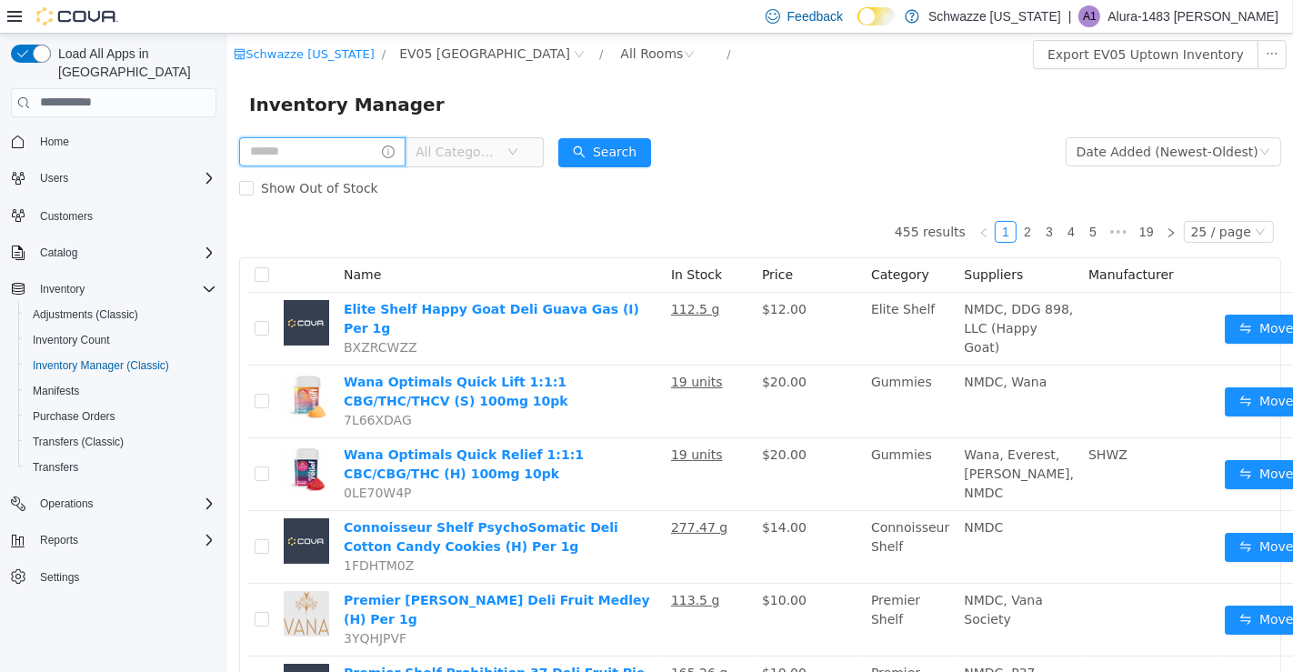
click at [330, 136] on input "text" at bounding box center [321, 150] width 166 height 29
type input "**********"
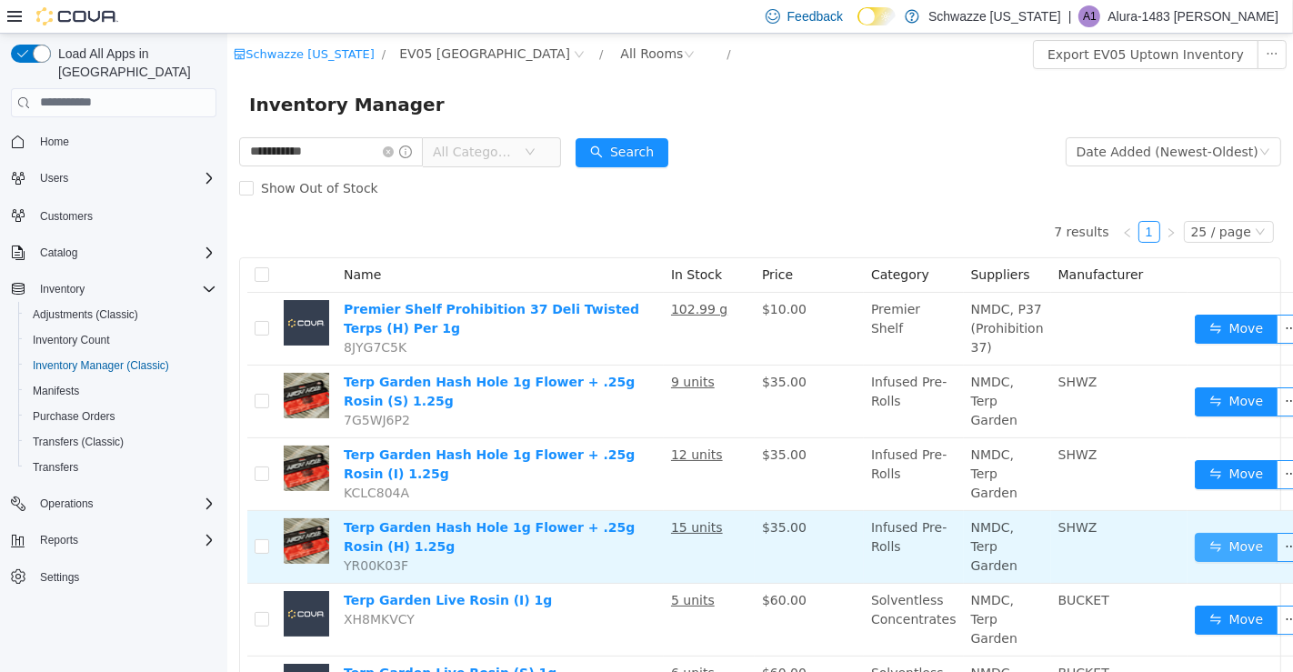
click at [1210, 548] on button "Move" at bounding box center [1236, 546] width 84 height 29
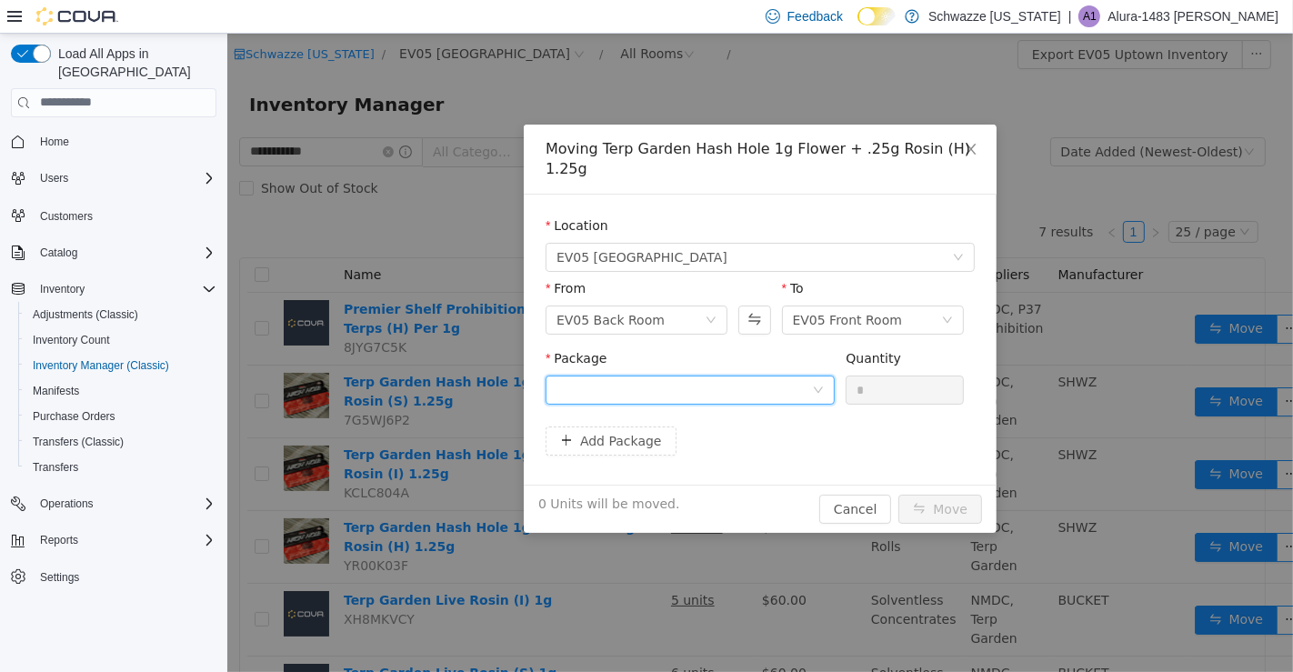
click at [790, 383] on div at bounding box center [689, 389] width 289 height 29
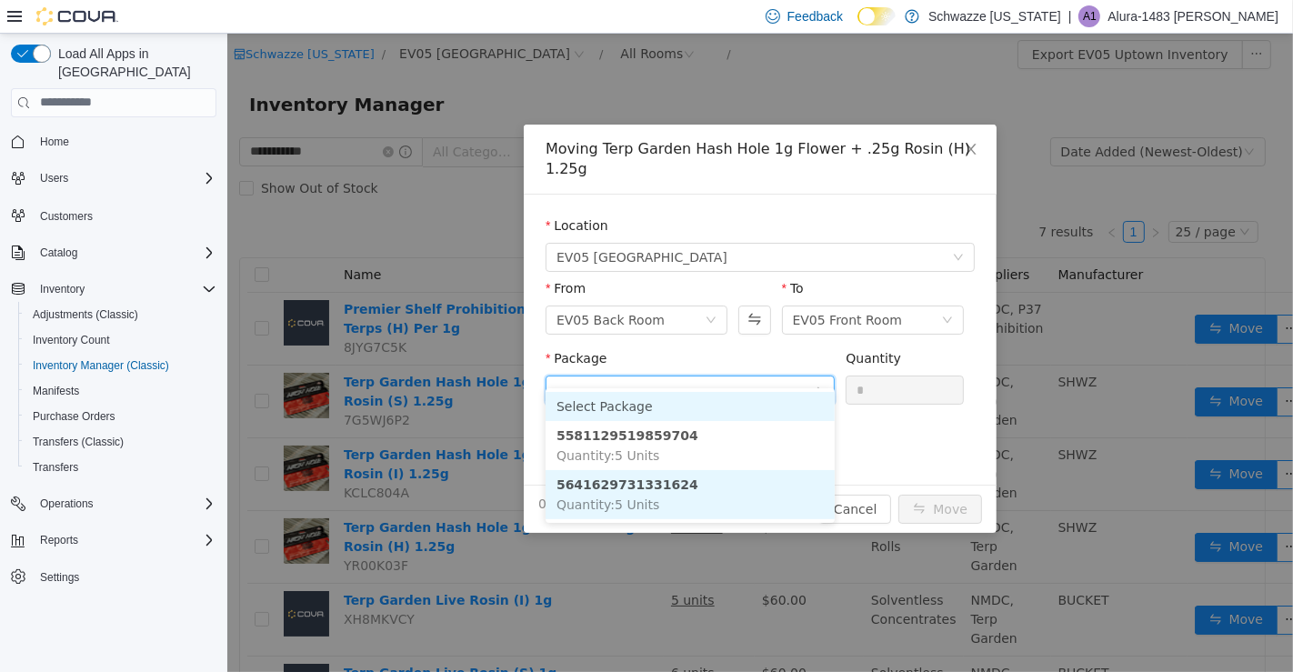
click at [726, 486] on li "5641629731331624 Quantity : 5 Units" at bounding box center [689, 493] width 289 height 49
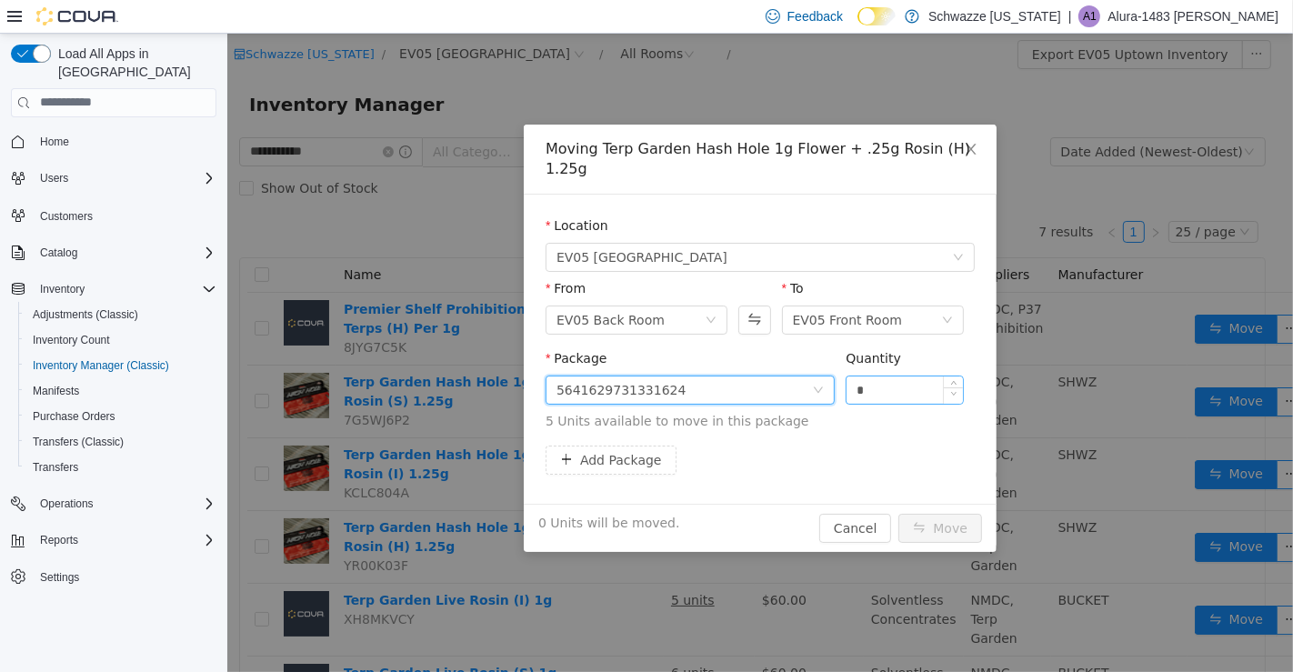
click at [942, 376] on div at bounding box center [952, 389] width 20 height 27
click at [915, 348] on div "Quantity" at bounding box center [904, 361] width 118 height 26
click at [887, 350] on label "Quantity" at bounding box center [872, 357] width 55 height 15
click at [887, 376] on input "*" at bounding box center [904, 389] width 116 height 27
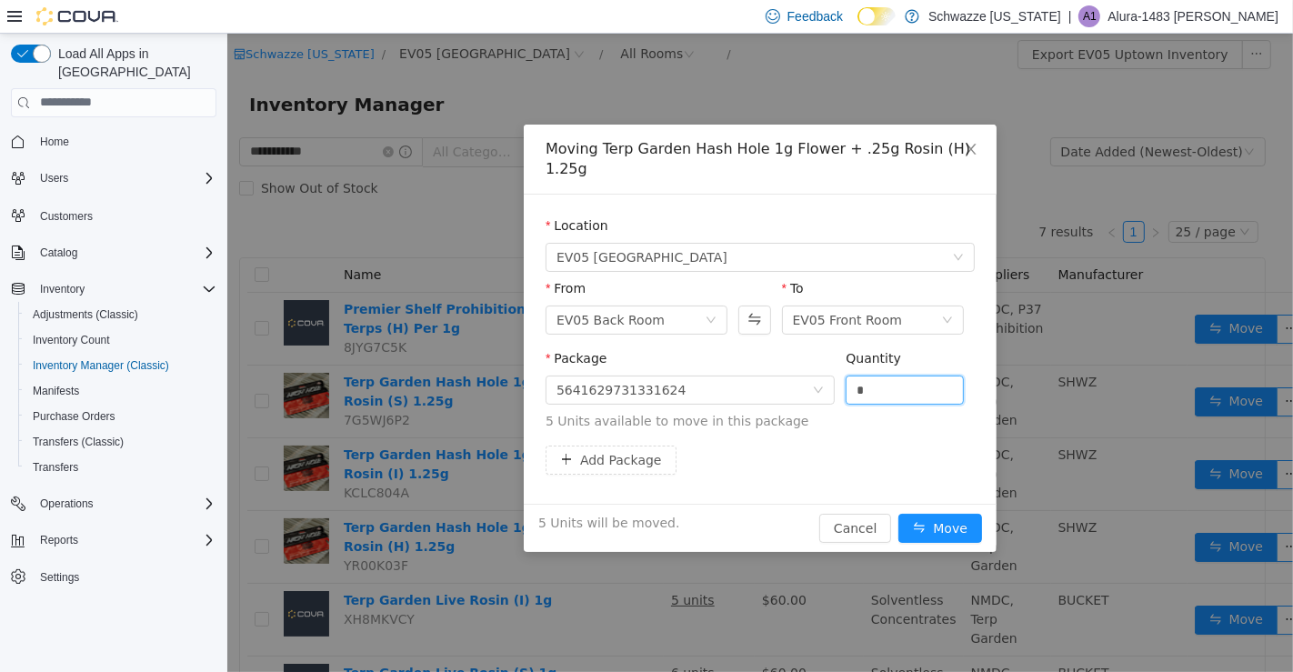
type input "*"
click at [956, 516] on button "Move" at bounding box center [940, 527] width 84 height 29
